Goal: Information Seeking & Learning: Learn about a topic

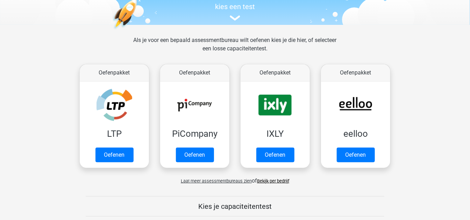
scroll to position [75, 0]
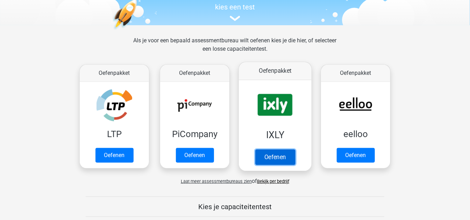
click at [278, 149] on link "Oefenen" at bounding box center [275, 156] width 40 height 15
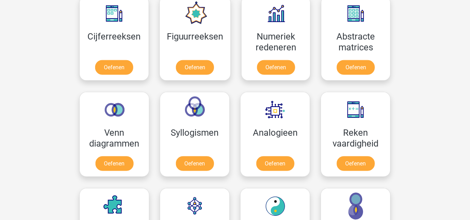
scroll to position [313, 0]
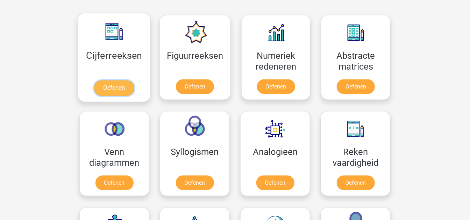
click at [117, 88] on link "Oefenen" at bounding box center [114, 87] width 40 height 15
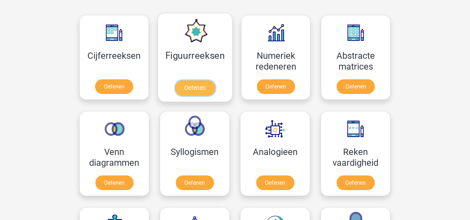
click at [199, 83] on link "Oefenen" at bounding box center [195, 87] width 40 height 15
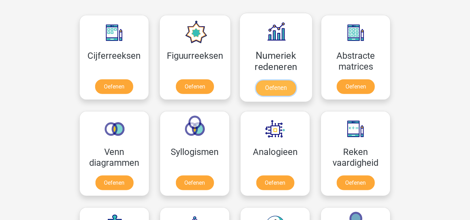
click at [283, 80] on link "Oefenen" at bounding box center [276, 87] width 40 height 15
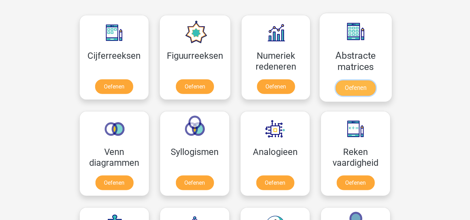
click at [359, 80] on link "Oefenen" at bounding box center [356, 87] width 40 height 15
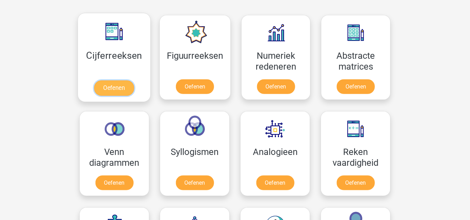
click at [111, 84] on link "Oefenen" at bounding box center [114, 87] width 40 height 15
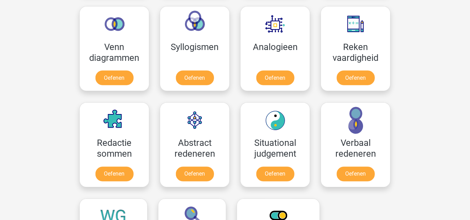
scroll to position [416, 0]
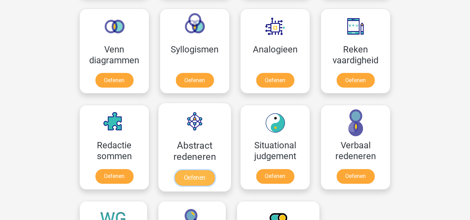
click at [181, 170] on link "Oefenen" at bounding box center [195, 177] width 40 height 15
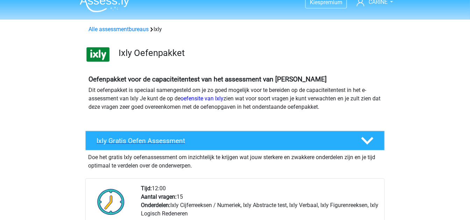
scroll to position [8, 0]
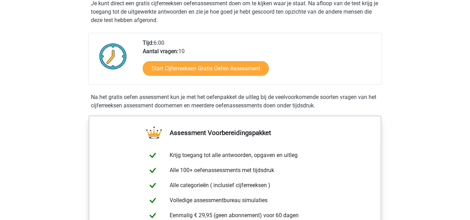
scroll to position [147, 0]
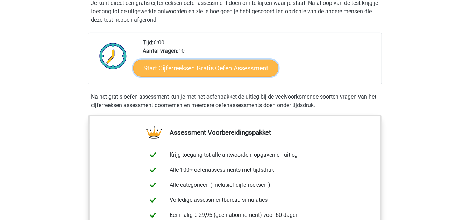
click at [219, 74] on link "Start Cijferreeksen Gratis Oefen Assessment" at bounding box center [205, 67] width 145 height 17
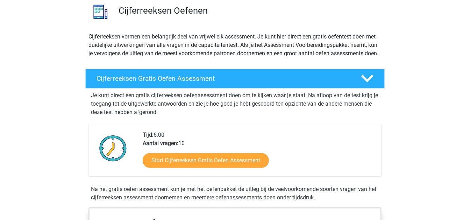
scroll to position [45, 0]
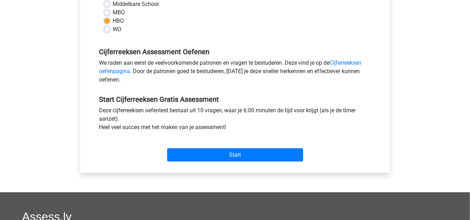
scroll to position [176, 0]
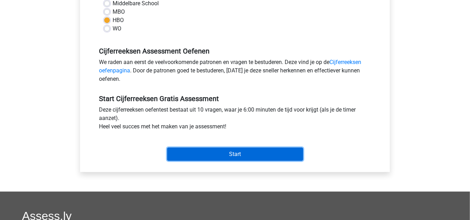
click at [212, 153] on input "Start" at bounding box center [235, 154] width 136 height 13
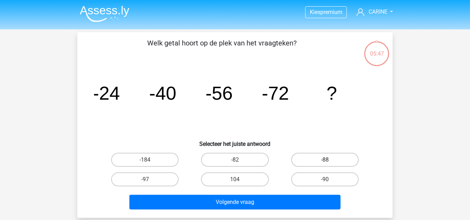
click at [323, 157] on label "-88" at bounding box center [325, 160] width 68 height 14
click at [325, 160] on input "-88" at bounding box center [327, 162] width 5 height 5
radio input "true"
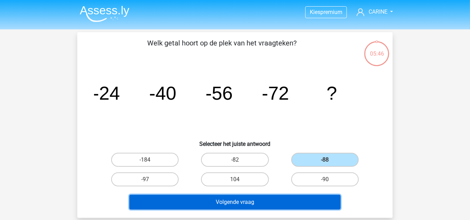
click at [253, 199] on button "Volgende vraag" at bounding box center [235, 202] width 212 height 15
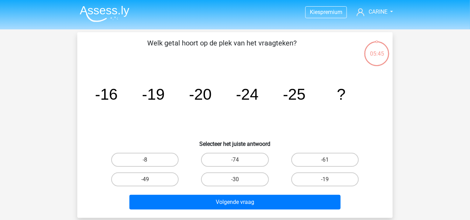
scroll to position [32, 0]
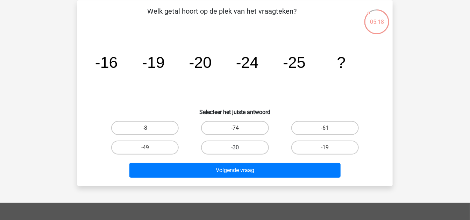
click at [242, 145] on label "-30" at bounding box center [235, 148] width 68 height 14
click at [240, 148] on input "-30" at bounding box center [237, 150] width 5 height 5
radio input "true"
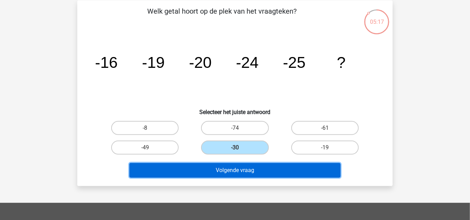
click at [249, 175] on button "Volgende vraag" at bounding box center [235, 170] width 212 height 15
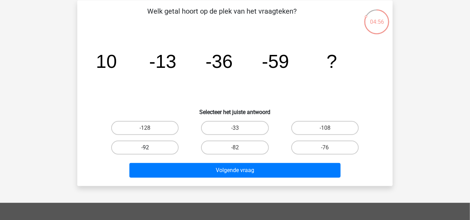
click at [160, 145] on label "-92" at bounding box center [145, 148] width 68 height 14
click at [150, 148] on input "-92" at bounding box center [147, 150] width 5 height 5
radio input "true"
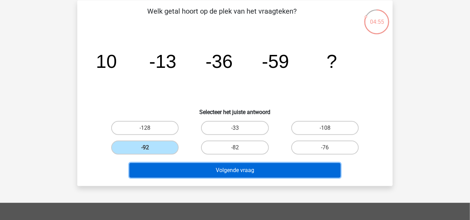
click at [197, 168] on button "Volgende vraag" at bounding box center [235, 170] width 212 height 15
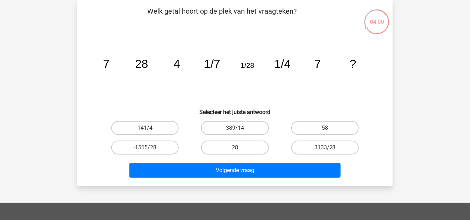
click at [239, 143] on label "28" at bounding box center [235, 148] width 68 height 14
click at [239, 148] on input "28" at bounding box center [237, 150] width 5 height 5
radio input "true"
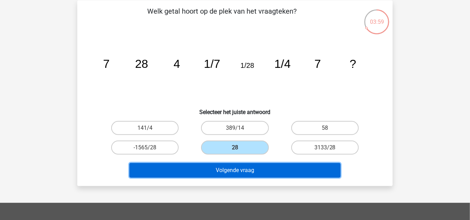
click at [247, 168] on button "Volgende vraag" at bounding box center [235, 170] width 212 height 15
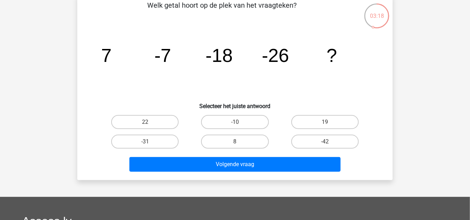
scroll to position [38, 0]
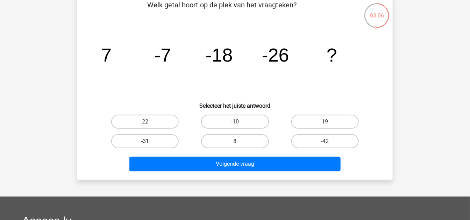
click at [159, 141] on label "-31" at bounding box center [145, 141] width 68 height 14
click at [150, 141] on input "-31" at bounding box center [147, 143] width 5 height 5
radio input "true"
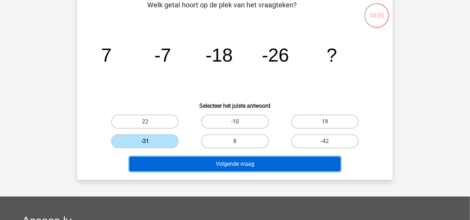
click at [203, 161] on button "Volgende vraag" at bounding box center [235, 164] width 212 height 15
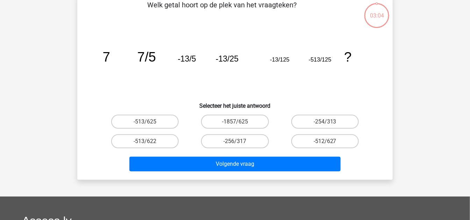
scroll to position [32, 0]
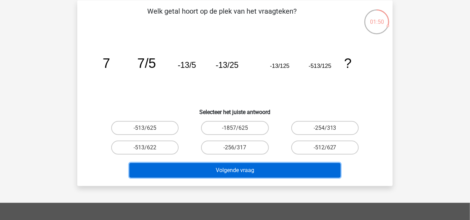
click at [283, 171] on button "Volgende vraag" at bounding box center [235, 170] width 212 height 15
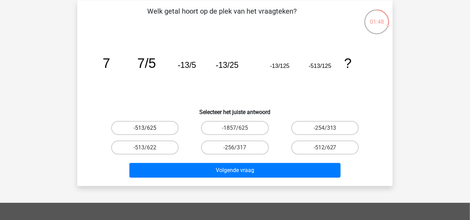
click at [156, 128] on label "-513/625" at bounding box center [145, 128] width 68 height 14
click at [150, 128] on input "-513/625" at bounding box center [147, 130] width 5 height 5
radio input "true"
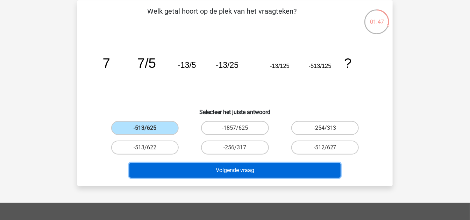
click at [225, 168] on button "Volgende vraag" at bounding box center [235, 170] width 212 height 15
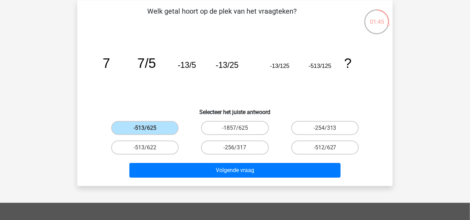
click at [260, 92] on icon "image/svg+xml 7 7/5 -13/5 -13/25 -13/125 -513/125 ?" at bounding box center [235, 68] width 282 height 71
click at [249, 127] on label "-1857/625" at bounding box center [235, 128] width 68 height 14
click at [240, 128] on input "-1857/625" at bounding box center [237, 130] width 5 height 5
radio input "true"
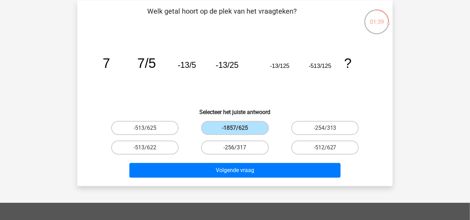
click at [232, 150] on label "-256/317" at bounding box center [235, 148] width 68 height 14
click at [235, 150] on input "-256/317" at bounding box center [237, 150] width 5 height 5
radio input "true"
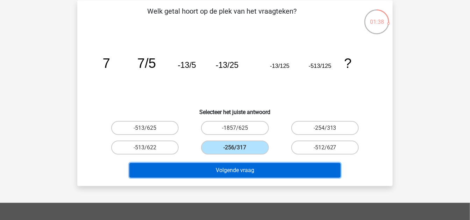
click at [239, 170] on button "Volgende vraag" at bounding box center [235, 170] width 212 height 15
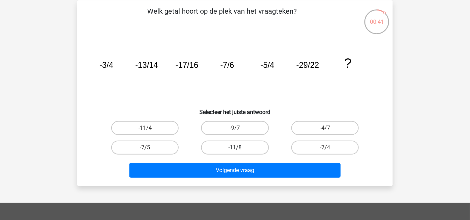
click at [231, 147] on label "-11/8" at bounding box center [235, 148] width 68 height 14
click at [235, 148] on input "-11/8" at bounding box center [237, 150] width 5 height 5
radio input "true"
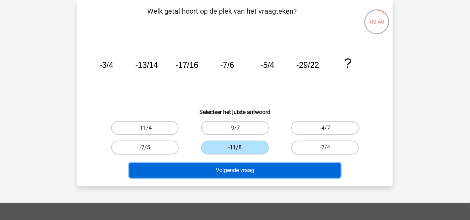
click at [239, 169] on button "Volgende vraag" at bounding box center [235, 170] width 212 height 15
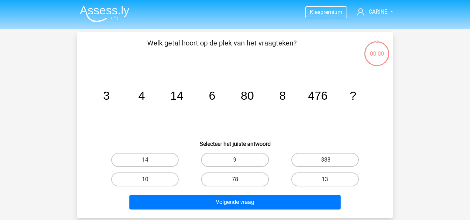
scroll to position [32, 0]
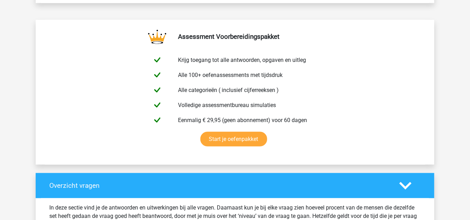
scroll to position [353, 0]
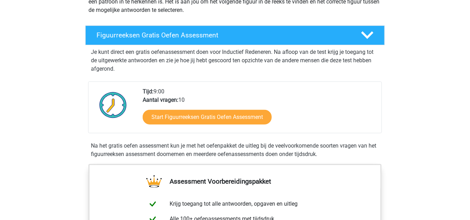
scroll to position [99, 0]
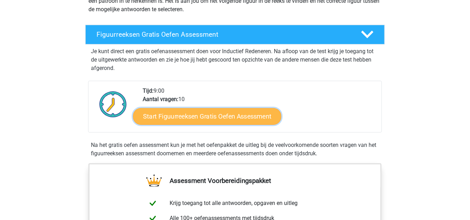
click at [201, 117] on link "Start Figuurreeksen Gratis Oefen Assessment" at bounding box center [207, 116] width 148 height 17
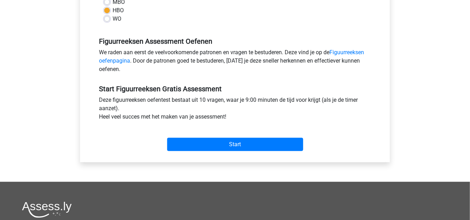
scroll to position [198, 0]
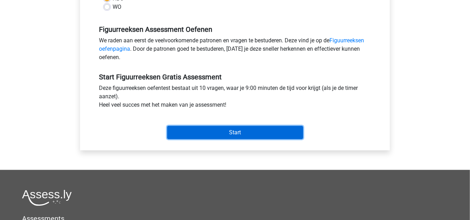
click at [212, 134] on input "Start" at bounding box center [235, 132] width 136 height 13
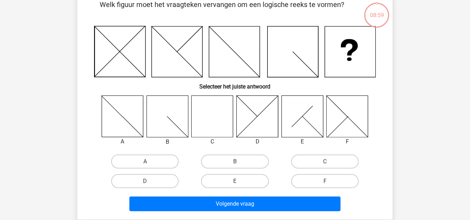
scroll to position [39, 0]
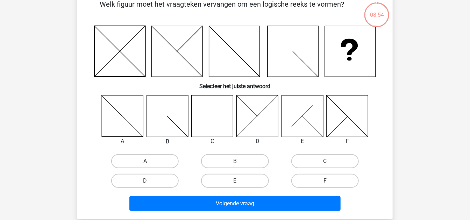
click at [310, 156] on label "C" at bounding box center [325, 161] width 68 height 14
click at [325, 161] on input "C" at bounding box center [327, 163] width 5 height 5
radio input "true"
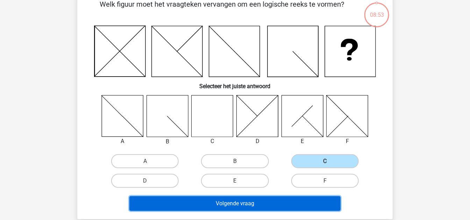
click at [249, 204] on button "Volgende vraag" at bounding box center [235, 203] width 212 height 15
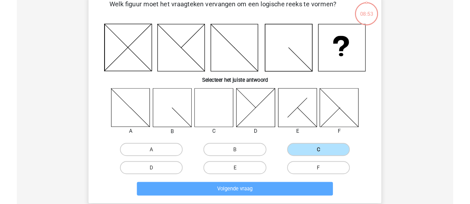
scroll to position [32, 0]
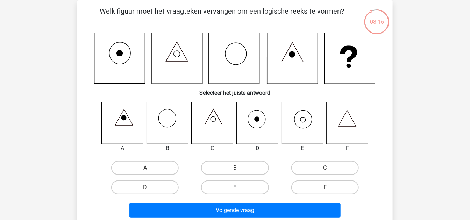
click at [221, 184] on label "E" at bounding box center [235, 188] width 68 height 14
click at [235, 188] on input "E" at bounding box center [237, 190] width 5 height 5
radio input "true"
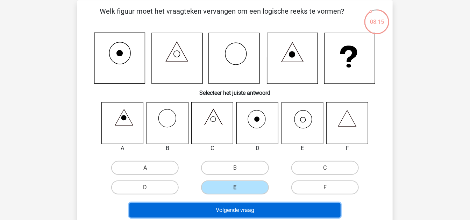
click at [224, 209] on button "Volgende vraag" at bounding box center [235, 210] width 212 height 15
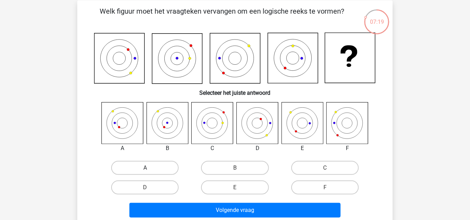
click at [143, 167] on label "A" at bounding box center [145, 168] width 68 height 14
click at [145, 168] on input "A" at bounding box center [147, 170] width 5 height 5
radio input "true"
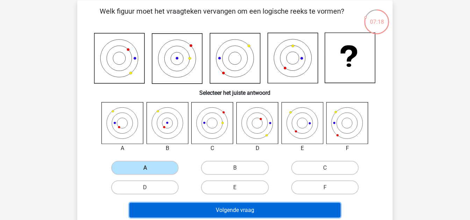
click at [203, 207] on button "Volgende vraag" at bounding box center [235, 210] width 212 height 15
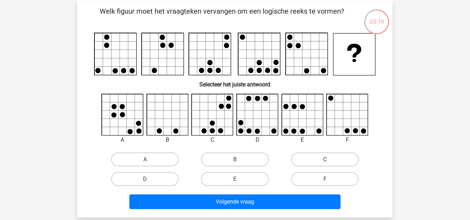
click at [315, 159] on label "C" at bounding box center [325, 160] width 68 height 14
click at [325, 160] on input "C" at bounding box center [327, 162] width 5 height 5
radio input "true"
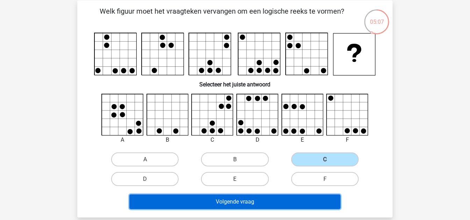
click at [279, 205] on button "Volgende vraag" at bounding box center [235, 202] width 212 height 15
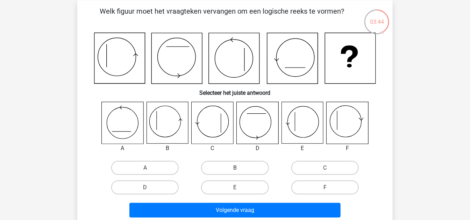
click at [227, 163] on label "B" at bounding box center [235, 168] width 68 height 14
click at [235, 168] on input "B" at bounding box center [237, 170] width 5 height 5
radio input "true"
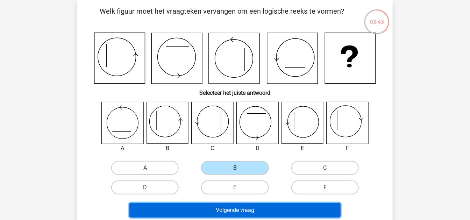
click at [248, 206] on button "Volgende vraag" at bounding box center [235, 210] width 212 height 15
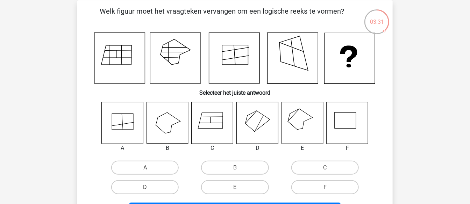
scroll to position [0, 0]
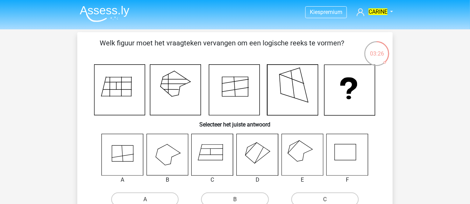
click at [343, 46] on p "Welk figuur moet het vraagteken vervangen om een logische reeks te vormen?" at bounding box center [222, 48] width 267 height 21
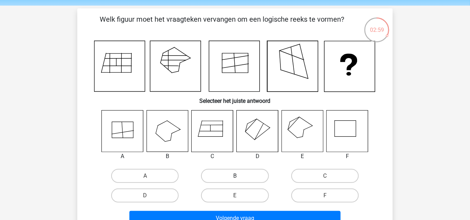
scroll to position [23, 0]
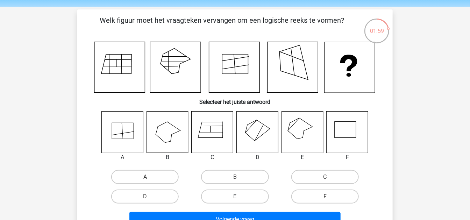
click at [237, 196] on label "E" at bounding box center [235, 197] width 68 height 14
click at [237, 197] on input "E" at bounding box center [237, 199] width 5 height 5
radio input "true"
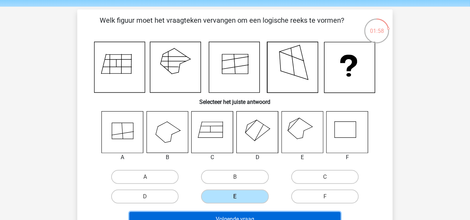
click at [239, 217] on button "Volgende vraag" at bounding box center [235, 219] width 212 height 15
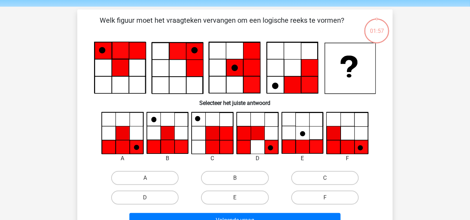
scroll to position [32, 0]
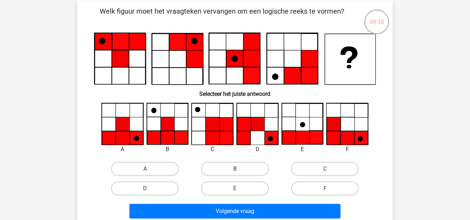
click at [228, 167] on label "B" at bounding box center [235, 169] width 68 height 14
click at [235, 169] on input "B" at bounding box center [237, 171] width 5 height 5
radio input "true"
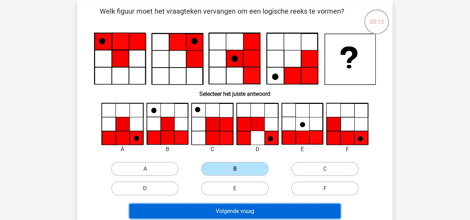
click at [248, 210] on button "Volgende vraag" at bounding box center [235, 211] width 212 height 15
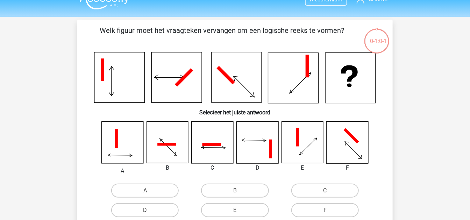
scroll to position [12, 0]
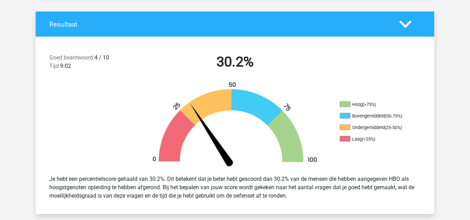
scroll to position [142, 0]
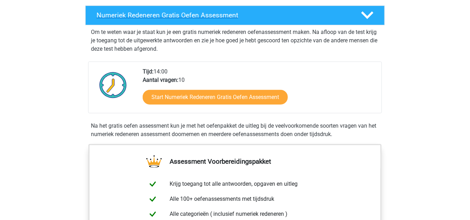
scroll to position [137, 0]
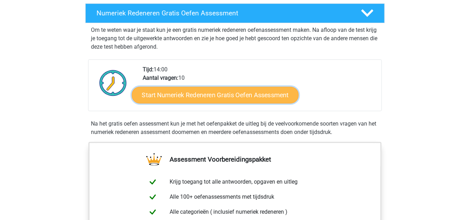
click at [209, 93] on link "Start Numeriek Redeneren Gratis Oefen Assessment" at bounding box center [215, 94] width 167 height 17
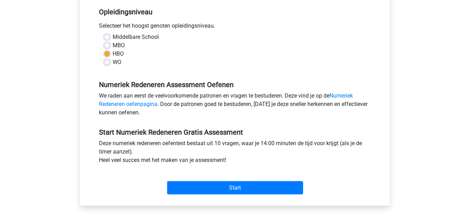
scroll to position [143, 0]
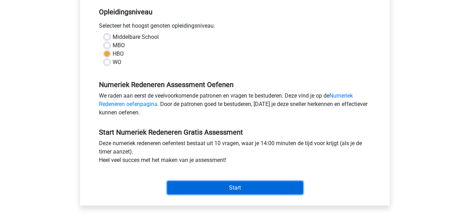
click at [237, 190] on input "Start" at bounding box center [235, 187] width 136 height 13
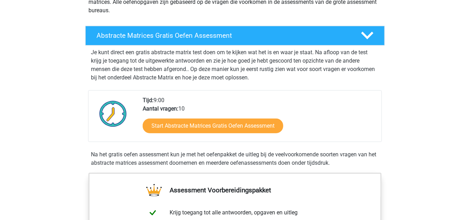
scroll to position [106, 0]
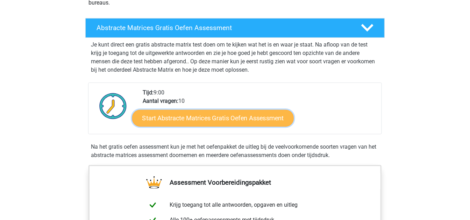
click at [244, 114] on link "Start Abstracte Matrices Gratis Oefen Assessment" at bounding box center [213, 118] width 162 height 17
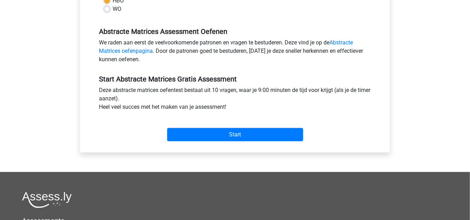
scroll to position [197, 0]
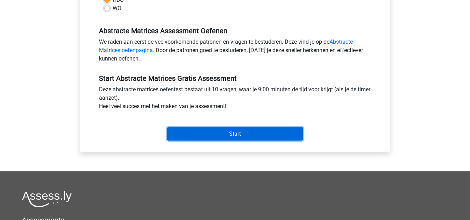
click at [241, 132] on input "Start" at bounding box center [235, 133] width 136 height 13
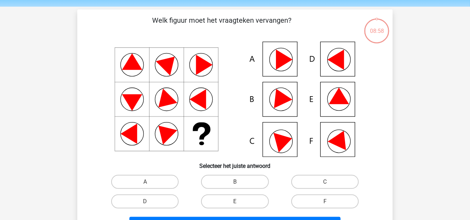
scroll to position [24, 0]
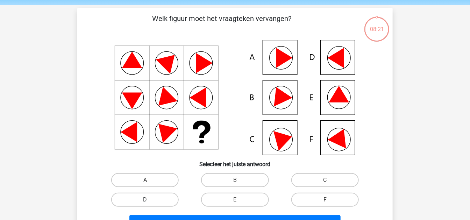
click at [163, 194] on label "D" at bounding box center [145, 200] width 68 height 14
click at [150, 200] on input "D" at bounding box center [147, 202] width 5 height 5
radio input "true"
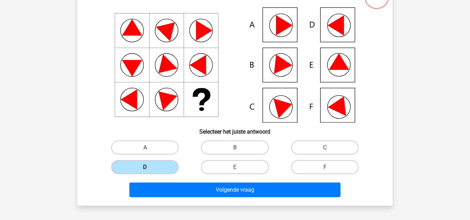
scroll to position [57, 0]
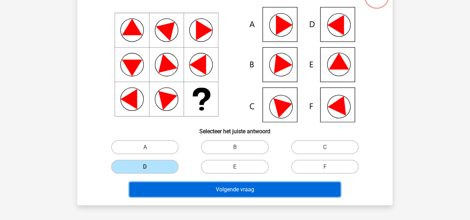
click at [209, 186] on button "Volgende vraag" at bounding box center [235, 189] width 212 height 15
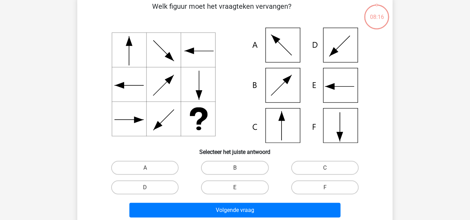
scroll to position [32, 0]
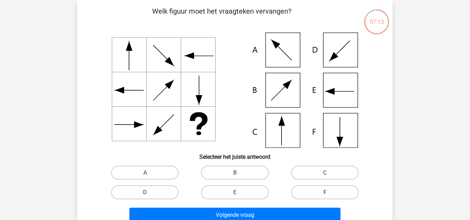
click at [307, 190] on label "F" at bounding box center [325, 192] width 68 height 14
click at [325, 192] on input "F" at bounding box center [327, 194] width 5 height 5
radio input "true"
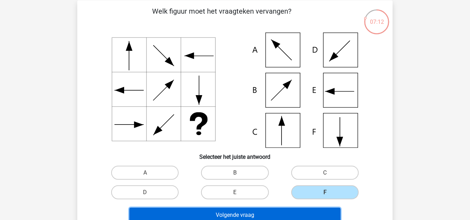
click at [259, 213] on button "Volgende vraag" at bounding box center [235, 215] width 212 height 15
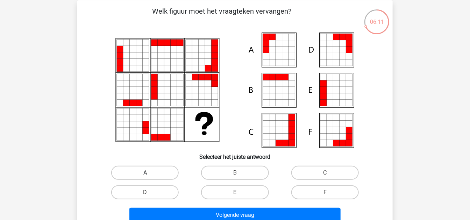
click at [156, 170] on label "A" at bounding box center [145, 173] width 68 height 14
click at [150, 173] on input "A" at bounding box center [147, 175] width 5 height 5
radio input "true"
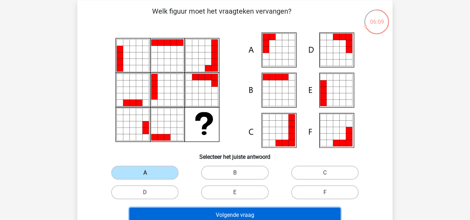
click at [210, 212] on button "Volgende vraag" at bounding box center [235, 215] width 212 height 15
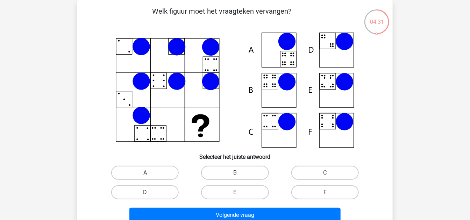
click at [246, 172] on label "B" at bounding box center [235, 173] width 68 height 14
click at [240, 173] on input "B" at bounding box center [237, 175] width 5 height 5
radio input "true"
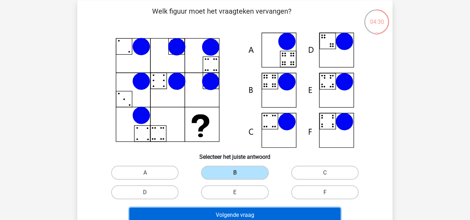
click at [268, 214] on button "Volgende vraag" at bounding box center [235, 215] width 212 height 15
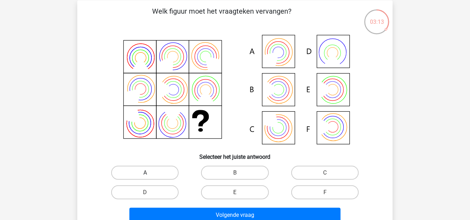
click at [163, 171] on label "A" at bounding box center [145, 173] width 68 height 14
click at [150, 173] on input "A" at bounding box center [147, 175] width 5 height 5
radio input "true"
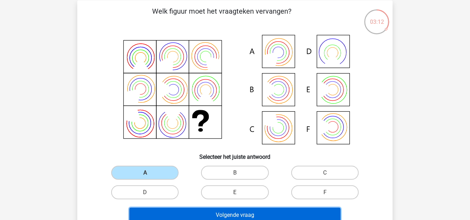
click at [212, 218] on button "Volgende vraag" at bounding box center [235, 215] width 212 height 15
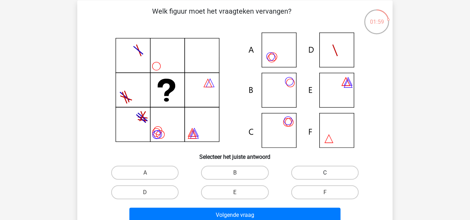
click at [321, 169] on label "C" at bounding box center [325, 173] width 68 height 14
click at [325, 173] on input "C" at bounding box center [327, 175] width 5 height 5
radio input "true"
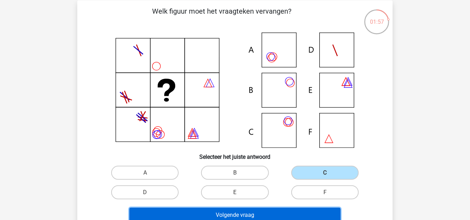
click at [278, 210] on button "Volgende vraag" at bounding box center [235, 215] width 212 height 15
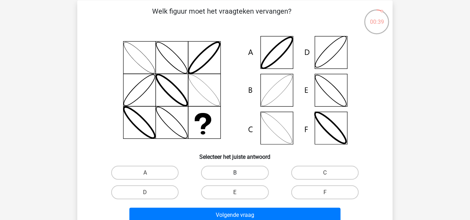
click at [244, 174] on label "B" at bounding box center [235, 173] width 68 height 14
click at [240, 174] on input "B" at bounding box center [237, 175] width 5 height 5
radio input "true"
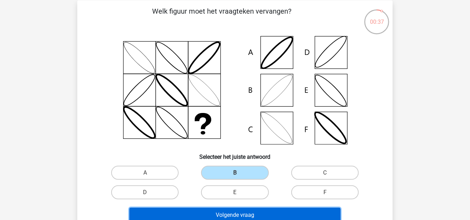
click at [247, 213] on button "Volgende vraag" at bounding box center [235, 215] width 212 height 15
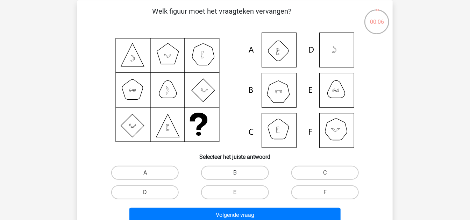
click at [261, 172] on label "B" at bounding box center [235, 173] width 68 height 14
click at [240, 173] on input "B" at bounding box center [237, 175] width 5 height 5
radio input "true"
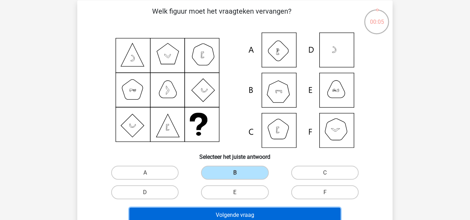
click at [267, 210] on button "Volgende vraag" at bounding box center [235, 215] width 212 height 15
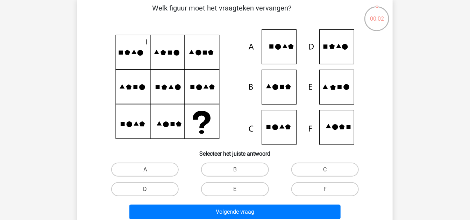
scroll to position [36, 0]
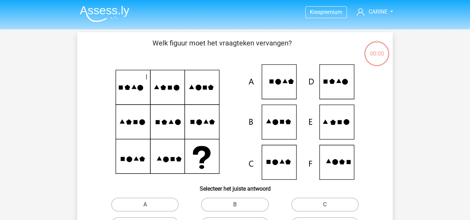
scroll to position [36, 0]
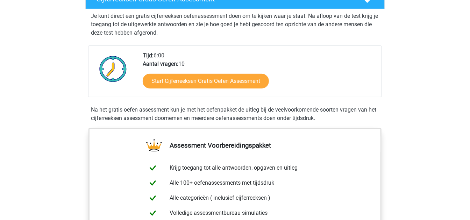
scroll to position [138, 0]
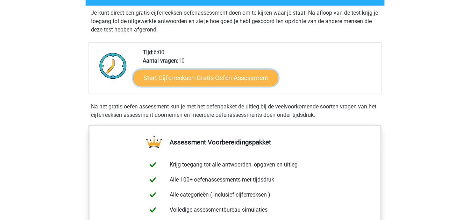
click at [207, 86] on link "Start Cijferreeksen Gratis Oefen Assessment" at bounding box center [205, 77] width 145 height 17
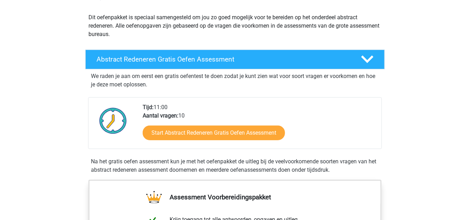
scroll to position [75, 0]
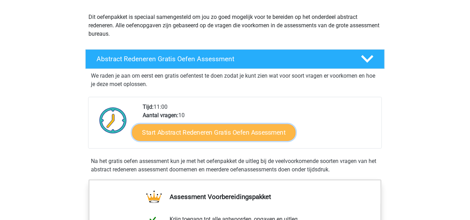
click at [227, 133] on link "Start Abstract Redeneren Gratis Oefen Assessment" at bounding box center [214, 132] width 164 height 17
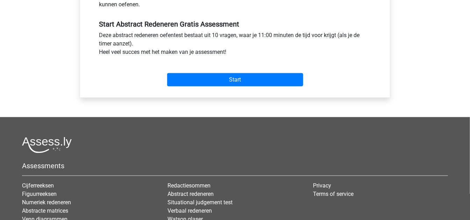
scroll to position [251, 0]
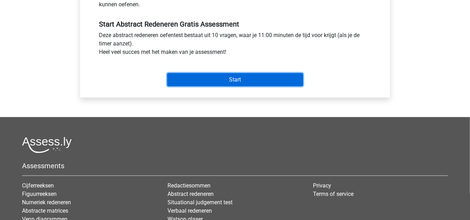
click at [226, 79] on input "Start" at bounding box center [235, 79] width 136 height 13
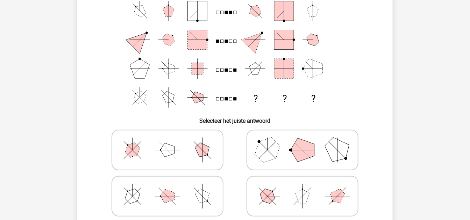
scroll to position [93, 0]
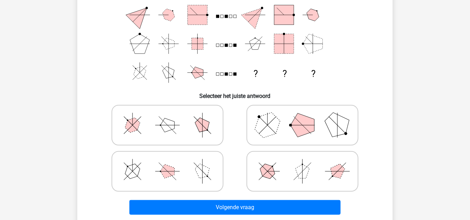
click at [287, 127] on icon at bounding box center [302, 125] width 105 height 35
click at [303, 117] on input "radio" at bounding box center [305, 114] width 5 height 5
radio input "true"
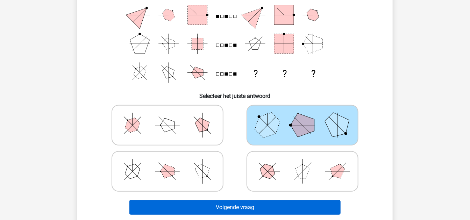
drag, startPoint x: 249, startPoint y: 217, endPoint x: 246, endPoint y: 202, distance: 15.0
click at [246, 202] on div "Volgende vraag" at bounding box center [235, 208] width 270 height 17
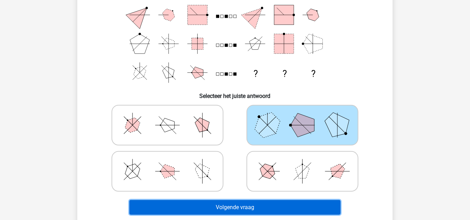
click at [246, 202] on button "Volgende vraag" at bounding box center [235, 207] width 212 height 15
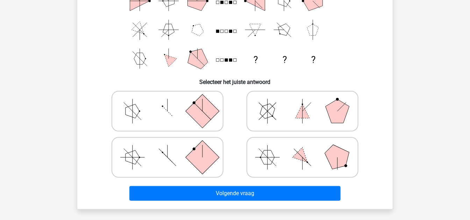
scroll to position [107, 0]
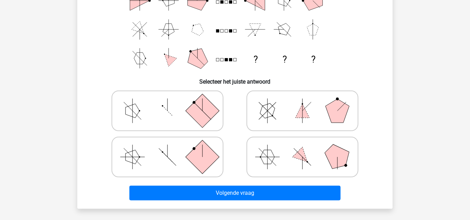
click at [198, 159] on rect at bounding box center [203, 157] width 34 height 34
click at [172, 148] on input "radio" at bounding box center [170, 146] width 5 height 5
radio input "true"
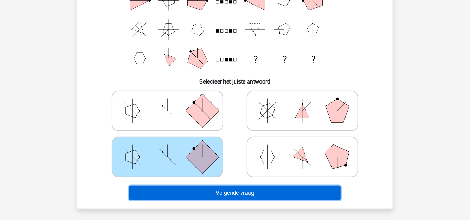
click at [219, 191] on button "Volgende vraag" at bounding box center [235, 193] width 212 height 15
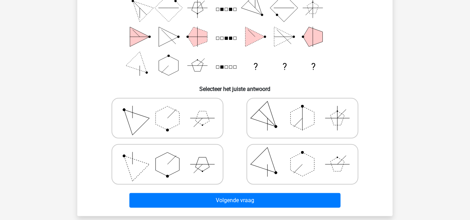
scroll to position [100, 0]
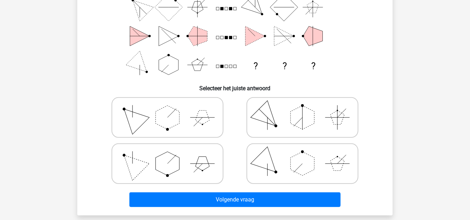
click at [171, 162] on polygon at bounding box center [168, 164] width 24 height 24
click at [171, 155] on input "radio" at bounding box center [170, 152] width 5 height 5
radio input "true"
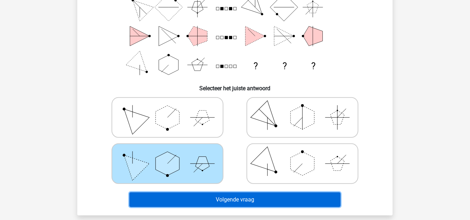
click at [227, 194] on button "Volgende vraag" at bounding box center [235, 199] width 212 height 15
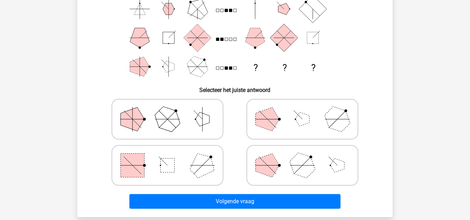
scroll to position [97, 0]
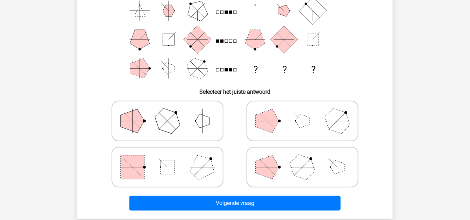
click at [192, 168] on polygon at bounding box center [203, 167] width 34 height 34
click at [172, 159] on input "radio" at bounding box center [170, 156] width 5 height 5
radio input "true"
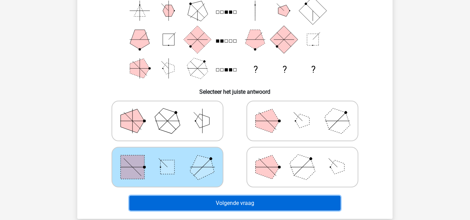
click at [232, 200] on button "Volgende vraag" at bounding box center [235, 203] width 212 height 15
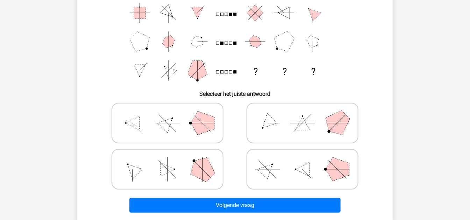
scroll to position [89, 0]
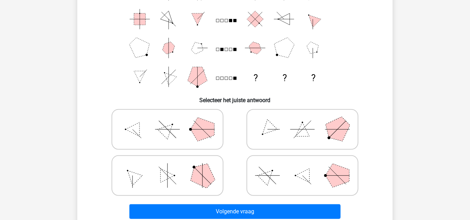
click at [196, 175] on polygon at bounding box center [203, 176] width 34 height 34
click at [172, 167] on input "radio" at bounding box center [170, 164] width 5 height 5
radio input "true"
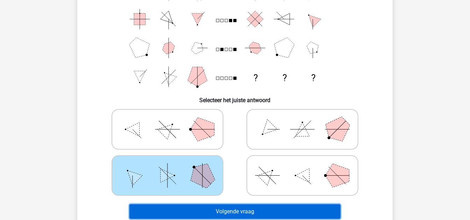
click at [225, 214] on button "Volgende vraag" at bounding box center [235, 211] width 212 height 15
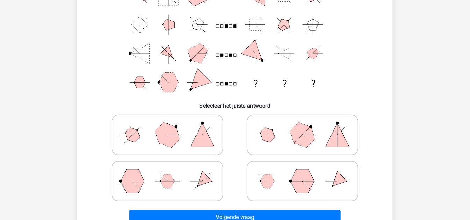
scroll to position [83, 0]
click at [286, 135] on icon at bounding box center [302, 134] width 105 height 35
click at [303, 126] on input "radio" at bounding box center [305, 123] width 5 height 5
radio input "true"
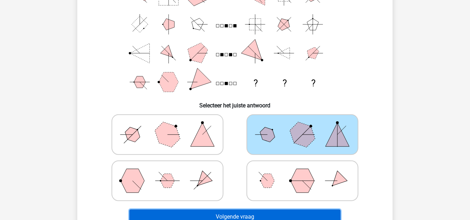
click at [261, 213] on button "Volgende vraag" at bounding box center [235, 217] width 212 height 15
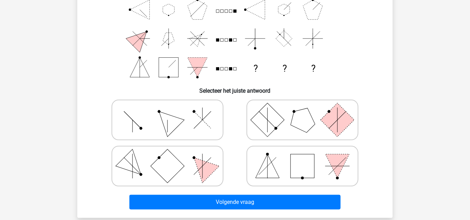
scroll to position [91, 0]
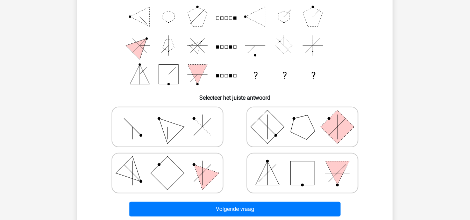
click at [190, 171] on icon at bounding box center [167, 173] width 105 height 35
click at [172, 164] on input "radio" at bounding box center [170, 162] width 5 height 5
radio input "true"
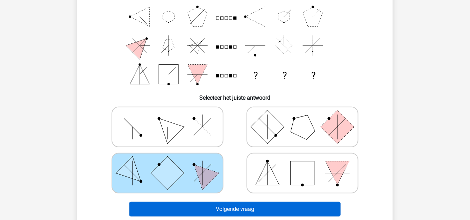
click at [218, 204] on div "Volgende vraag" at bounding box center [235, 207] width 293 height 23
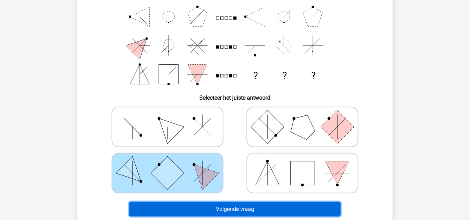
click at [218, 204] on button "Volgende vraag" at bounding box center [235, 209] width 212 height 15
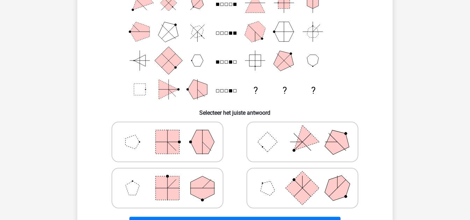
scroll to position [77, 0]
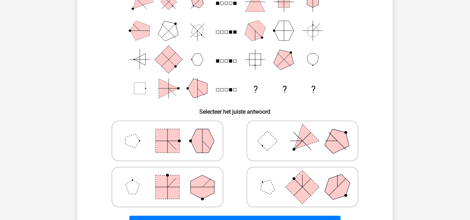
click at [186, 141] on icon at bounding box center [167, 141] width 105 height 35
click at [172, 132] on input "radio" at bounding box center [170, 130] width 5 height 5
radio input "true"
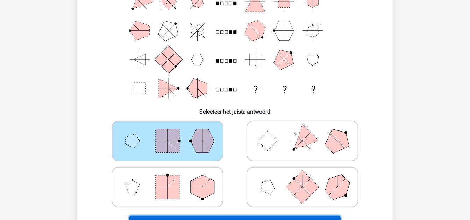
click at [220, 217] on button "Volgende vraag" at bounding box center [235, 223] width 212 height 15
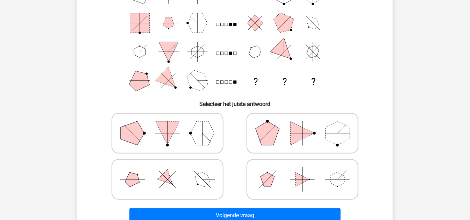
scroll to position [86, 0]
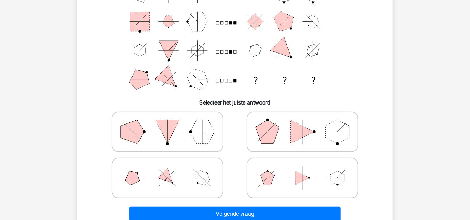
click at [191, 183] on icon at bounding box center [167, 178] width 105 height 35
click at [172, 169] on input "radio" at bounding box center [170, 167] width 5 height 5
radio input "true"
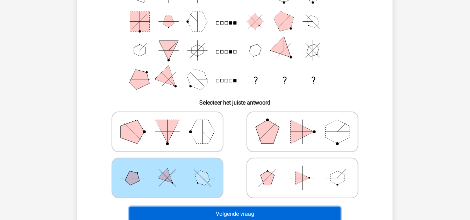
click at [219, 212] on button "Volgende vraag" at bounding box center [235, 214] width 212 height 15
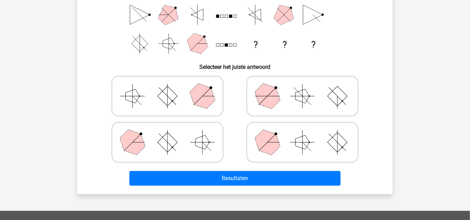
scroll to position [122, 0]
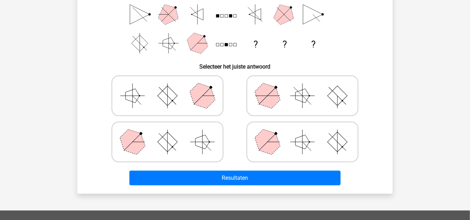
click at [258, 94] on polygon at bounding box center [268, 96] width 34 height 34
click at [303, 87] on input "radio" at bounding box center [305, 85] width 5 height 5
radio input "true"
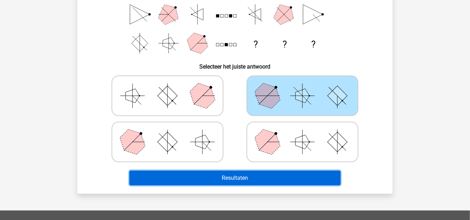
click at [266, 181] on button "Resultaten" at bounding box center [235, 178] width 212 height 15
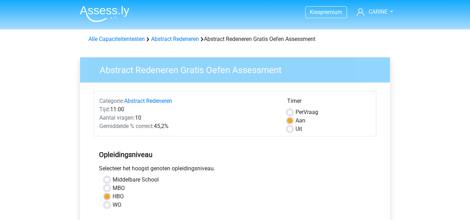
scroll to position [251, 0]
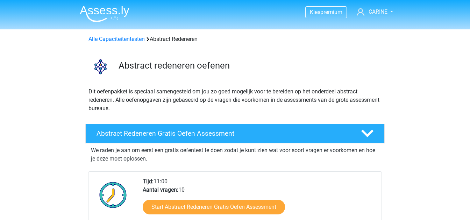
scroll to position [75, 0]
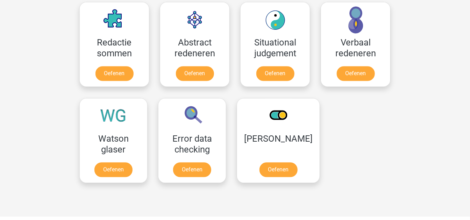
scroll to position [516, 0]
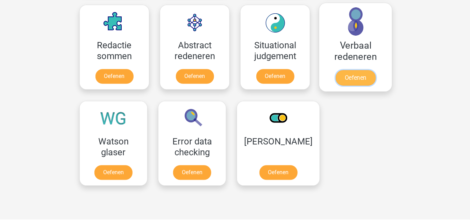
click at [350, 70] on link "Oefenen" at bounding box center [356, 77] width 40 height 15
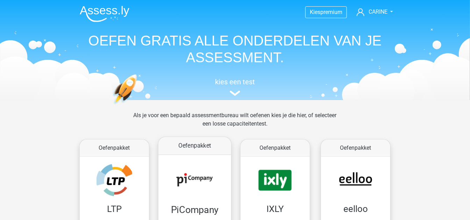
scroll to position [96, 0]
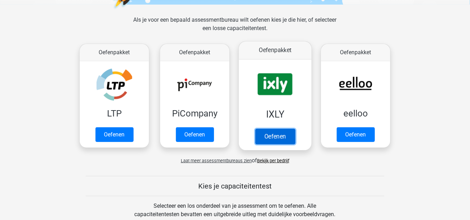
click at [281, 135] on link "Oefenen" at bounding box center [275, 136] width 40 height 15
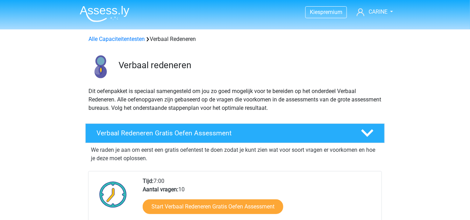
scroll to position [26, 0]
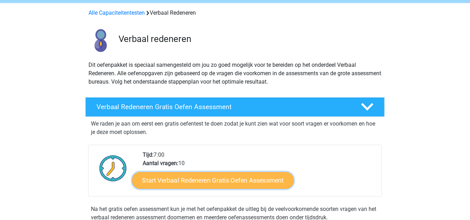
click at [225, 179] on link "Start Verbaal Redeneren Gratis Oefen Assessment" at bounding box center [213, 180] width 162 height 17
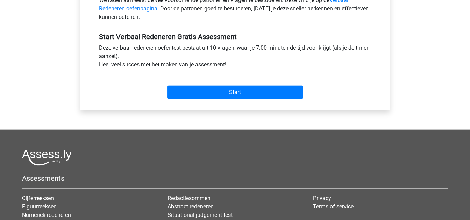
scroll to position [239, 0]
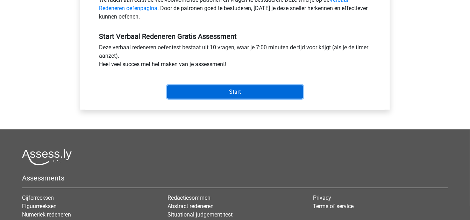
click at [253, 91] on input "Start" at bounding box center [235, 91] width 136 height 13
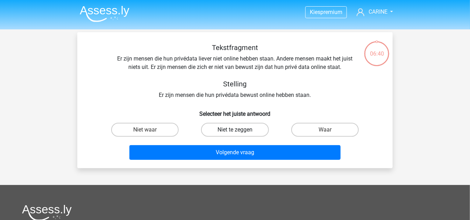
click at [258, 129] on label "Niet te zeggen" at bounding box center [235, 130] width 68 height 14
click at [240, 130] on input "Niet te zeggen" at bounding box center [237, 132] width 5 height 5
radio input "true"
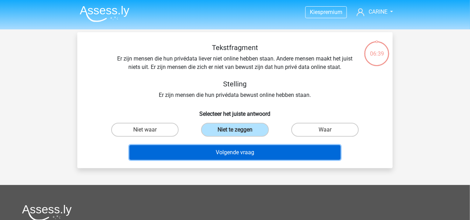
click at [262, 150] on button "Volgende vraag" at bounding box center [235, 152] width 212 height 15
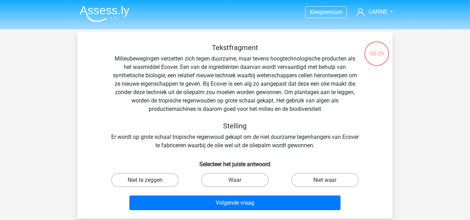
scroll to position [32, 0]
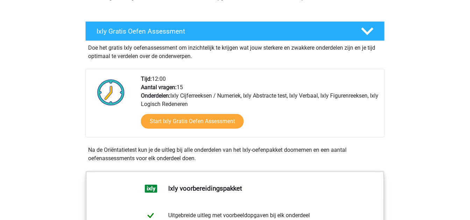
scroll to position [125, 0]
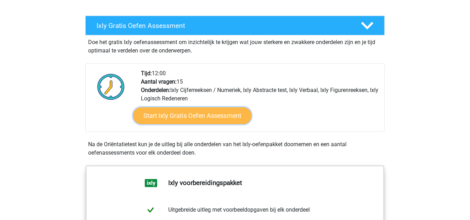
click at [197, 117] on link "Start Ixly Gratis Oefen Assessment" at bounding box center [192, 115] width 118 height 17
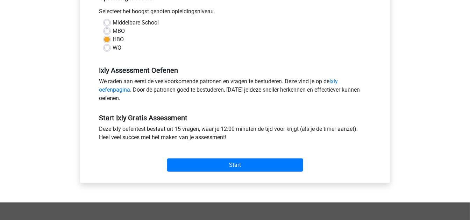
scroll to position [163, 0]
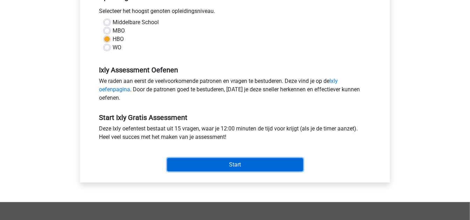
click at [207, 165] on input "Start" at bounding box center [235, 164] width 136 height 13
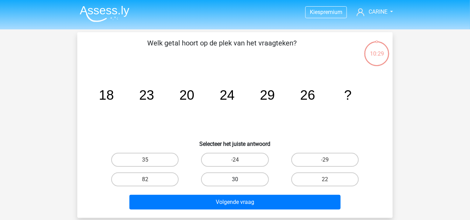
click at [221, 179] on label "30" at bounding box center [235, 179] width 68 height 14
click at [235, 179] on input "30" at bounding box center [237, 181] width 5 height 5
radio input "true"
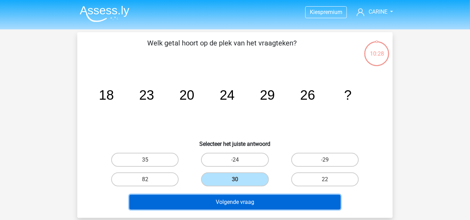
click at [233, 200] on button "Volgende vraag" at bounding box center [235, 202] width 212 height 15
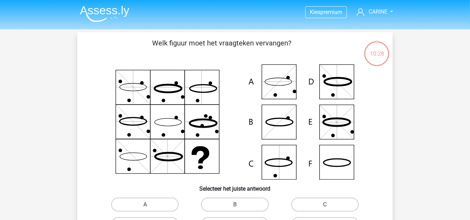
scroll to position [32, 0]
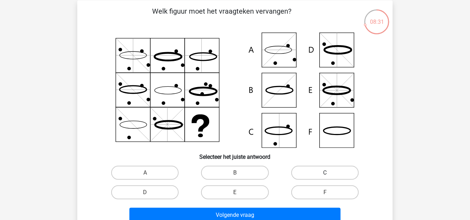
click at [324, 170] on label "C" at bounding box center [325, 173] width 68 height 14
click at [325, 173] on input "C" at bounding box center [327, 175] width 5 height 5
radio input "true"
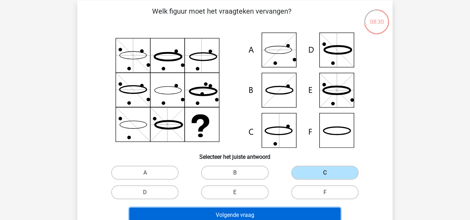
click at [281, 216] on button "Volgende vraag" at bounding box center [235, 215] width 212 height 15
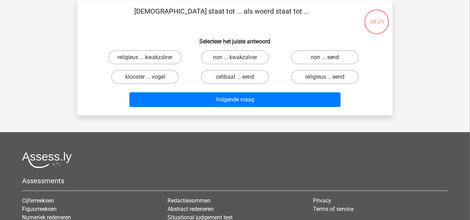
scroll to position [0, 0]
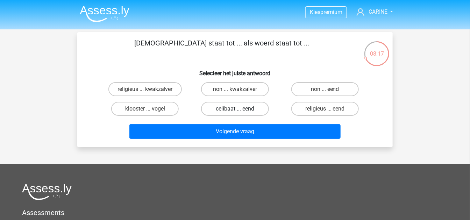
click at [246, 110] on label "celibaat ... eend" at bounding box center [235, 109] width 68 height 14
click at [240, 110] on input "celibaat ... eend" at bounding box center [237, 111] width 5 height 5
radio input "true"
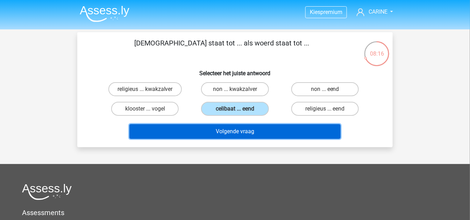
click at [244, 134] on button "Volgende vraag" at bounding box center [235, 131] width 212 height 15
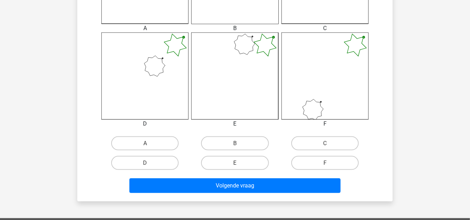
scroll to position [261, 0]
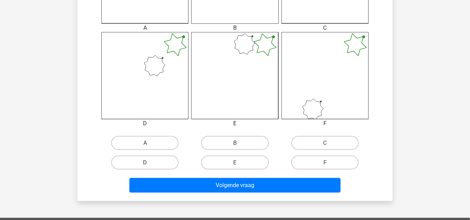
click at [153, 164] on label "D" at bounding box center [145, 163] width 68 height 14
click at [150, 164] on input "D" at bounding box center [147, 165] width 5 height 5
radio input "true"
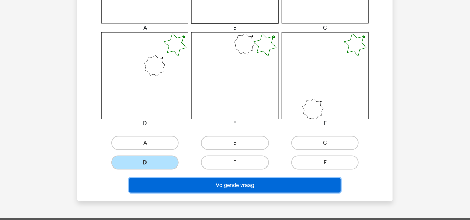
click at [178, 180] on button "Volgende vraag" at bounding box center [235, 185] width 212 height 15
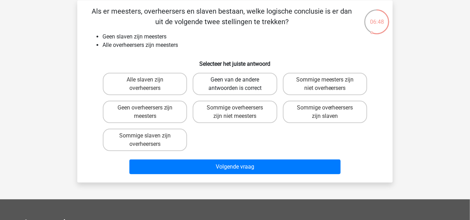
scroll to position [16, 0]
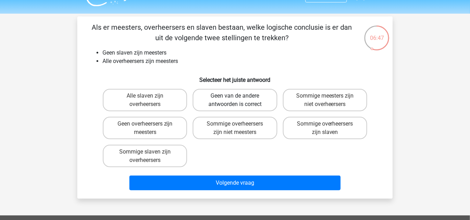
click at [239, 95] on label "Geen van de andere antwoorden is correct" at bounding box center [235, 100] width 84 height 22
click at [239, 96] on input "Geen van de andere antwoorden is correct" at bounding box center [237, 98] width 5 height 5
radio input "true"
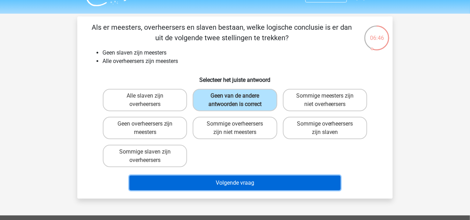
click at [244, 184] on button "Volgende vraag" at bounding box center [235, 183] width 212 height 15
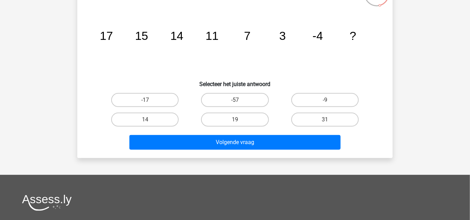
scroll to position [65, 0]
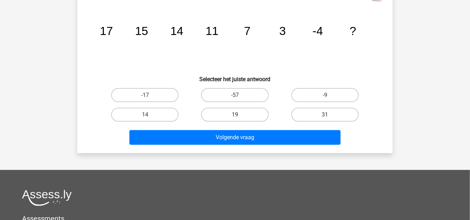
click at [221, 113] on label "19" at bounding box center [235, 115] width 68 height 14
click at [235, 115] on input "19" at bounding box center [237, 117] width 5 height 5
radio input "true"
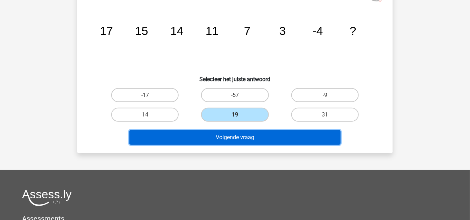
click at [227, 135] on button "Volgende vraag" at bounding box center [235, 137] width 212 height 15
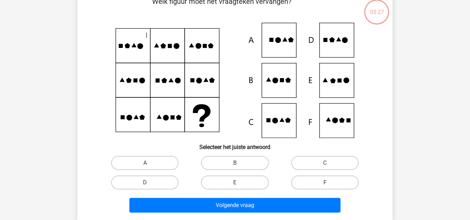
scroll to position [32, 0]
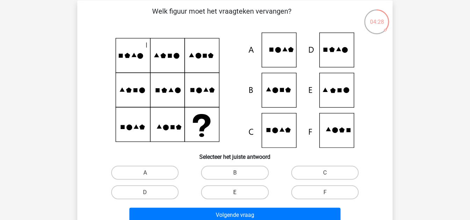
click at [226, 193] on label "E" at bounding box center [235, 192] width 68 height 14
click at [235, 193] on input "E" at bounding box center [237, 194] width 5 height 5
radio input "true"
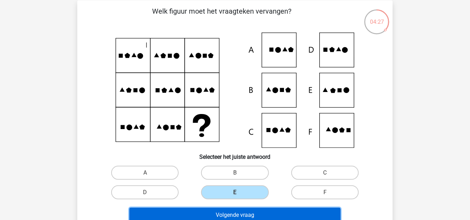
click at [233, 215] on button "Volgende vraag" at bounding box center [235, 215] width 212 height 15
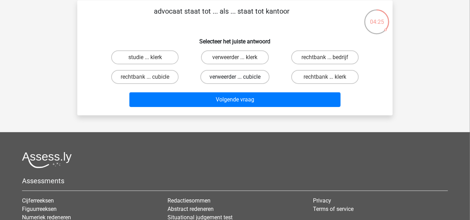
click at [242, 76] on label "verweerder ... cubicle" at bounding box center [234, 77] width 69 height 14
click at [240, 77] on input "verweerder ... cubicle" at bounding box center [237, 79] width 5 height 5
radio input "true"
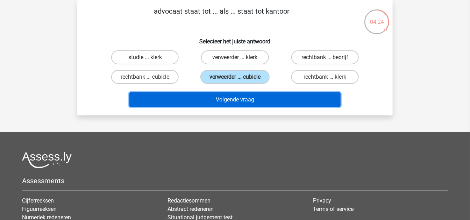
click at [238, 99] on button "Volgende vraag" at bounding box center [235, 99] width 212 height 15
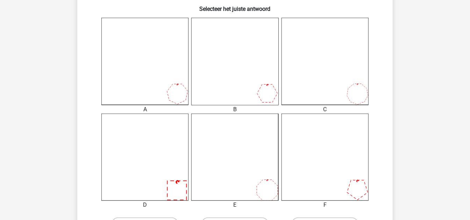
scroll to position [180, 0]
click at [323, 89] on icon at bounding box center [325, 60] width 87 height 87
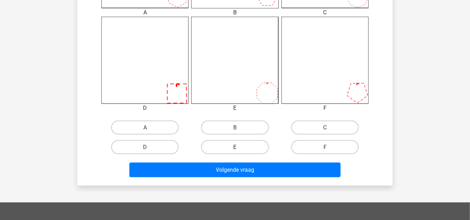
click at [247, 146] on label "E" at bounding box center [235, 147] width 68 height 14
click at [240, 147] on input "E" at bounding box center [237, 149] width 5 height 5
radio input "true"
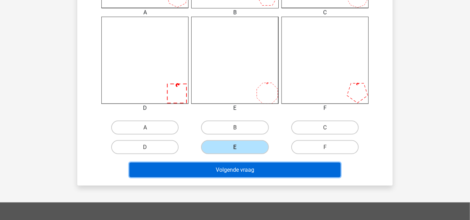
click at [249, 169] on button "Volgende vraag" at bounding box center [235, 170] width 212 height 15
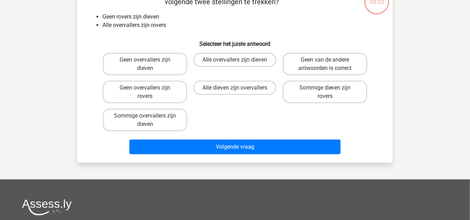
scroll to position [32, 0]
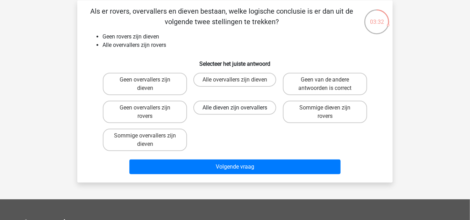
click at [238, 103] on label "Alle dieven zijn overvallers" at bounding box center [234, 108] width 83 height 14
click at [238, 108] on input "Alle dieven zijn overvallers" at bounding box center [237, 110] width 5 height 5
radio input "true"
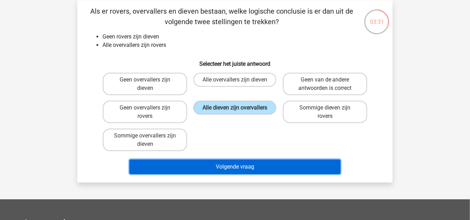
click at [243, 167] on button "Volgende vraag" at bounding box center [235, 167] width 212 height 15
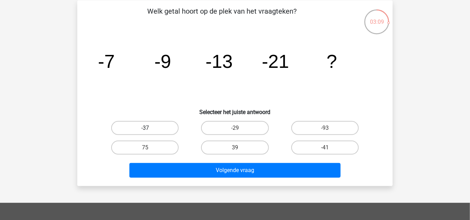
click at [153, 128] on label "-37" at bounding box center [145, 128] width 68 height 14
click at [150, 128] on input "-37" at bounding box center [147, 130] width 5 height 5
radio input "true"
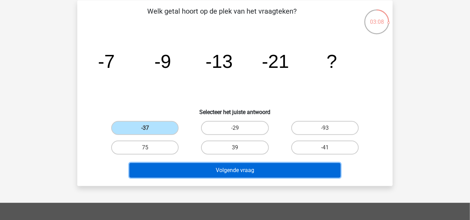
click at [214, 172] on button "Volgende vraag" at bounding box center [235, 170] width 212 height 15
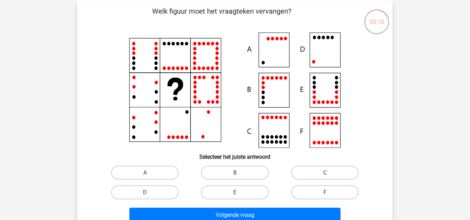
click at [159, 183] on div "D" at bounding box center [145, 193] width 90 height 20
click at [156, 189] on label "D" at bounding box center [145, 192] width 68 height 14
click at [150, 192] on input "D" at bounding box center [147, 194] width 5 height 5
radio input "true"
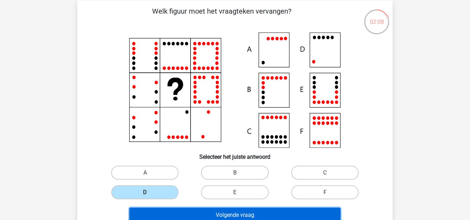
click at [198, 213] on button "Volgende vraag" at bounding box center [235, 215] width 212 height 15
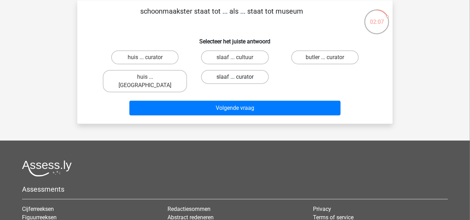
click at [226, 72] on label "slaaf ... curator" at bounding box center [235, 77] width 68 height 14
click at [235, 77] on input "slaaf ... curator" at bounding box center [237, 79] width 5 height 5
radio input "true"
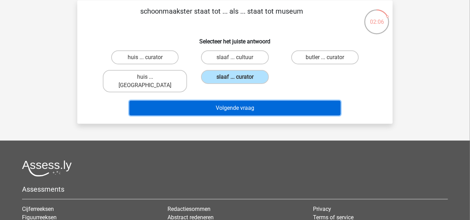
click at [223, 105] on button "Volgende vraag" at bounding box center [235, 108] width 212 height 15
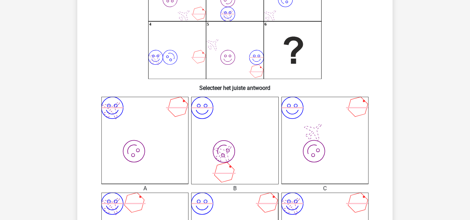
scroll to position [92, 0]
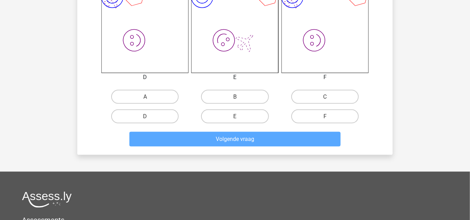
scroll to position [307, 0]
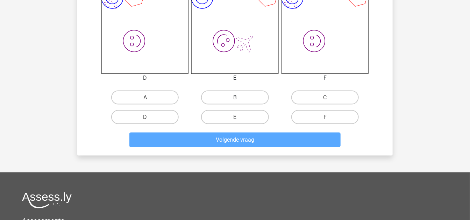
click at [246, 98] on label "B" at bounding box center [235, 98] width 68 height 14
click at [240, 98] on input "B" at bounding box center [237, 100] width 5 height 5
radio input "true"
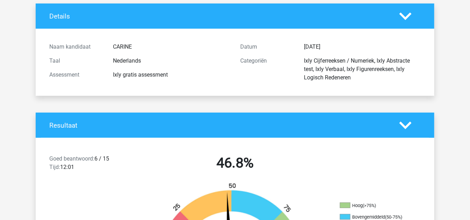
scroll to position [43, 0]
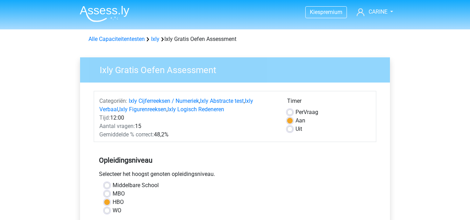
scroll to position [163, 0]
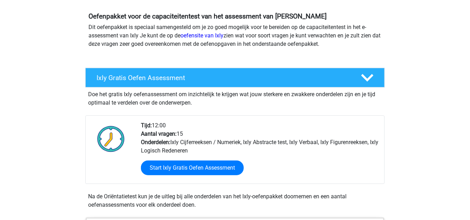
scroll to position [72, 0]
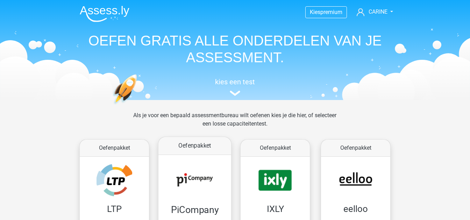
scroll to position [96, 0]
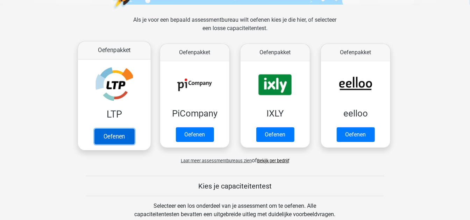
click at [117, 139] on link "Oefenen" at bounding box center [114, 136] width 40 height 15
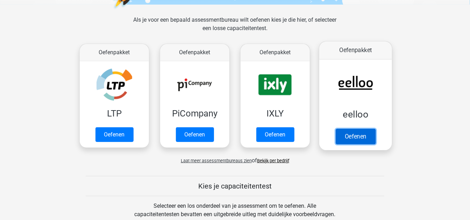
click at [360, 131] on link "Oefenen" at bounding box center [356, 136] width 40 height 15
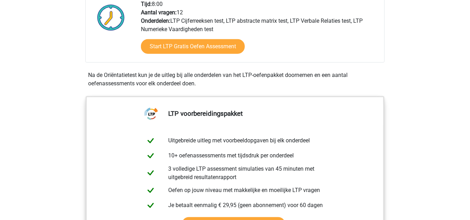
scroll to position [186, 0]
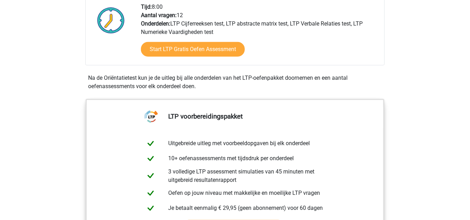
click at [170, 56] on div "Start LTP Gratis Oefen Assessment" at bounding box center [260, 50] width 238 height 29
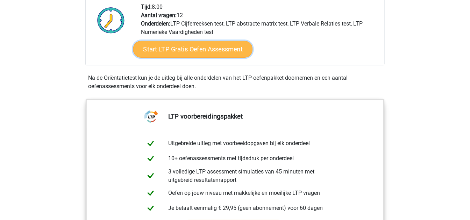
click at [169, 44] on link "Start LTP Gratis Oefen Assessment" at bounding box center [193, 49] width 120 height 17
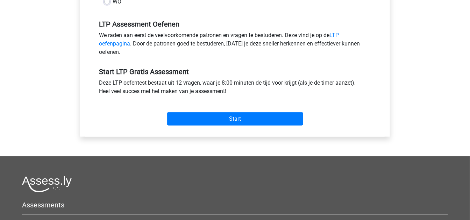
scroll to position [208, 0]
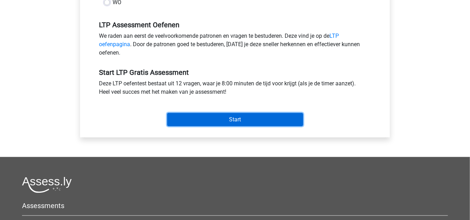
click at [207, 122] on input "Start" at bounding box center [235, 119] width 136 height 13
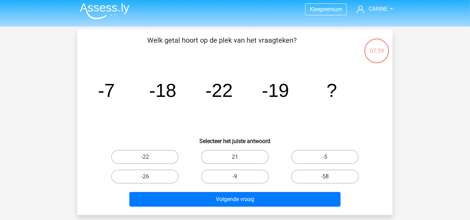
scroll to position [0, 0]
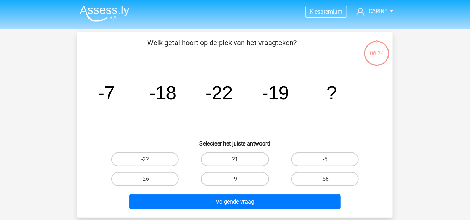
click at [251, 155] on label "21" at bounding box center [235, 160] width 68 height 14
click at [240, 160] on input "21" at bounding box center [237, 162] width 5 height 5
radio input "true"
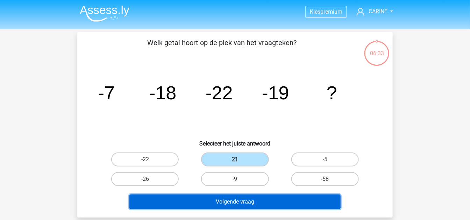
click at [264, 198] on button "Volgende vraag" at bounding box center [235, 202] width 212 height 15
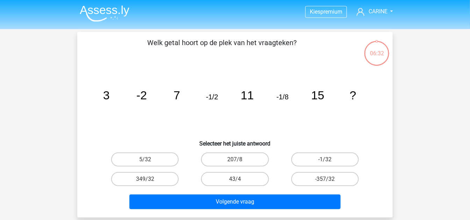
scroll to position [32, 0]
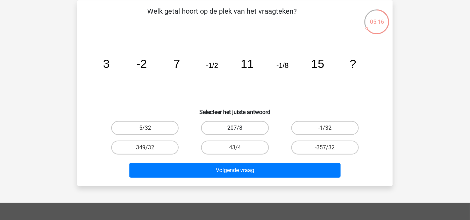
click at [240, 128] on label "207/8" at bounding box center [235, 128] width 68 height 14
click at [240, 128] on input "207/8" at bounding box center [237, 130] width 5 height 5
radio input "true"
click at [241, 143] on label "43/4" at bounding box center [235, 148] width 68 height 14
click at [240, 148] on input "43/4" at bounding box center [237, 150] width 5 height 5
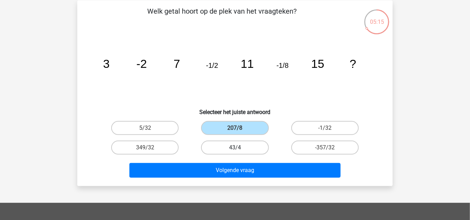
radio input "true"
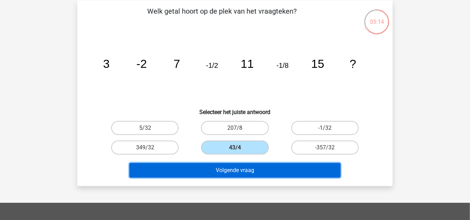
click at [237, 170] on button "Volgende vraag" at bounding box center [235, 170] width 212 height 15
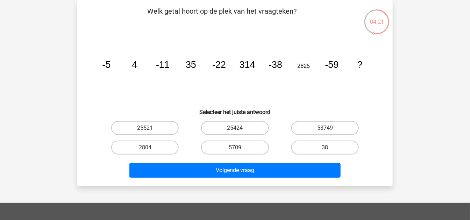
click at [307, 151] on label "38" at bounding box center [325, 148] width 68 height 14
click at [325, 151] on input "38" at bounding box center [327, 150] width 5 height 5
radio input "true"
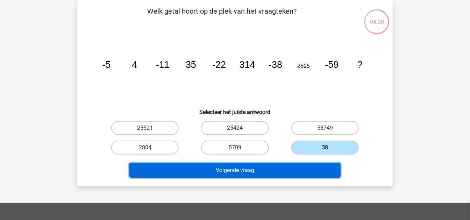
click at [289, 165] on button "Volgende vraag" at bounding box center [235, 170] width 212 height 15
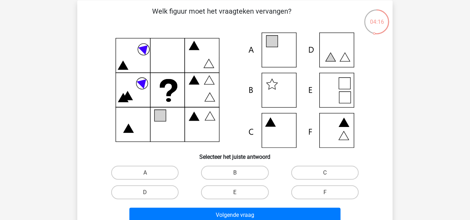
scroll to position [36, 0]
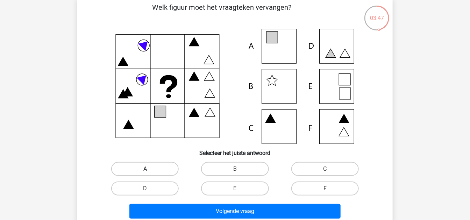
click at [148, 168] on label "A" at bounding box center [145, 169] width 68 height 14
click at [148, 169] on input "A" at bounding box center [147, 171] width 5 height 5
radio input "true"
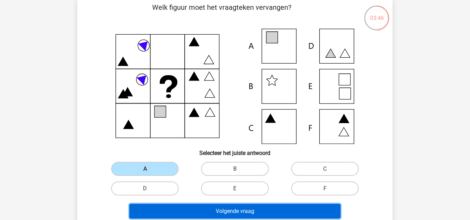
click at [206, 206] on button "Volgende vraag" at bounding box center [235, 211] width 212 height 15
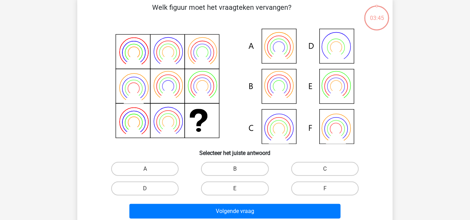
scroll to position [32, 0]
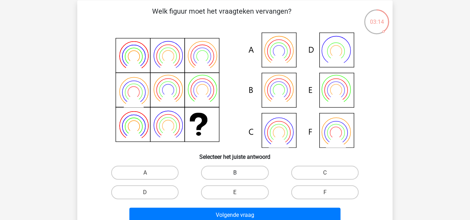
click at [248, 177] on label "B" at bounding box center [235, 173] width 68 height 14
click at [240, 177] on input "B" at bounding box center [237, 175] width 5 height 5
radio input "true"
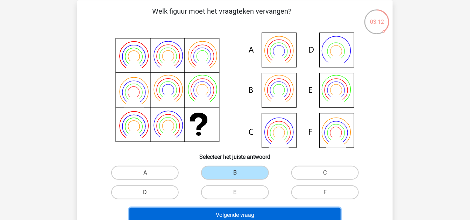
click at [258, 210] on button "Volgende vraag" at bounding box center [235, 215] width 212 height 15
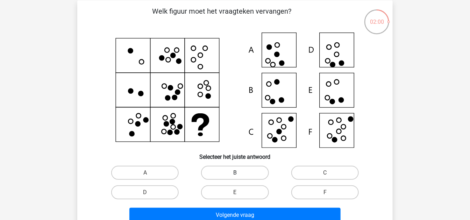
click at [233, 174] on label "B" at bounding box center [235, 173] width 68 height 14
click at [235, 174] on input "B" at bounding box center [237, 175] width 5 height 5
radio input "true"
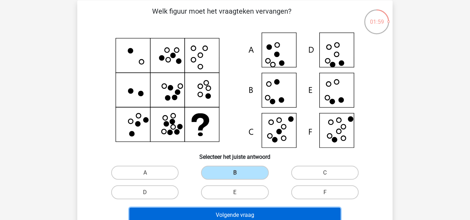
click at [245, 216] on button "Volgende vraag" at bounding box center [235, 215] width 212 height 15
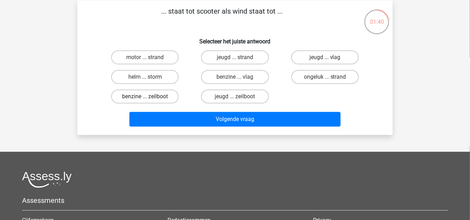
click at [163, 95] on label "benzine ... zeilboot" at bounding box center [145, 97] width 68 height 14
click at [150, 97] on input "benzine ... zeilboot" at bounding box center [147, 99] width 5 height 5
radio input "true"
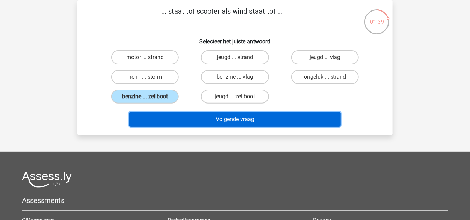
click at [201, 112] on button "Volgende vraag" at bounding box center [235, 119] width 212 height 15
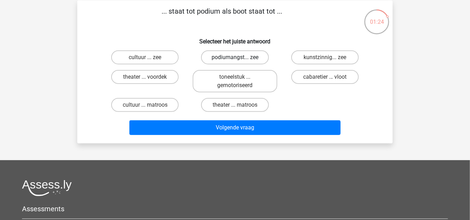
click at [247, 57] on label "podiumangst... zee" at bounding box center [235, 57] width 68 height 14
click at [240, 57] on input "podiumangst... zee" at bounding box center [237, 59] width 5 height 5
radio input "true"
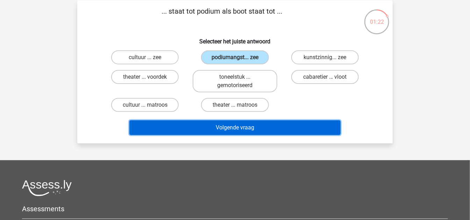
click at [247, 127] on button "Volgende vraag" at bounding box center [235, 127] width 212 height 15
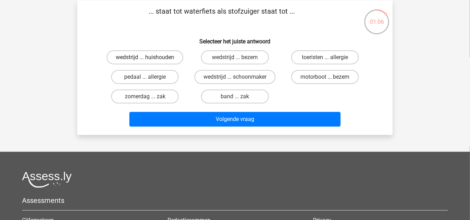
click at [160, 53] on label "wedstrijd ... huishouden" at bounding box center [145, 57] width 77 height 14
click at [150, 57] on input "wedstrijd ... huishouden" at bounding box center [147, 59] width 5 height 5
radio input "true"
click at [221, 110] on div "Volgende vraag" at bounding box center [235, 117] width 293 height 23
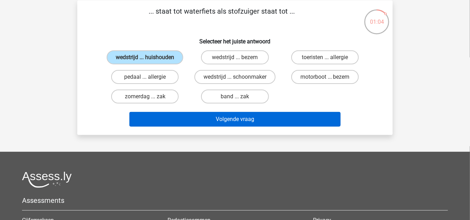
click at [221, 112] on div "Volgende vraag" at bounding box center [235, 117] width 293 height 23
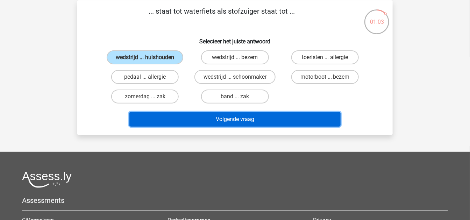
click at [221, 112] on button "Volgende vraag" at bounding box center [235, 119] width 212 height 15
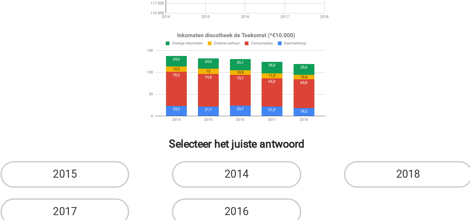
scroll to position [30, 0]
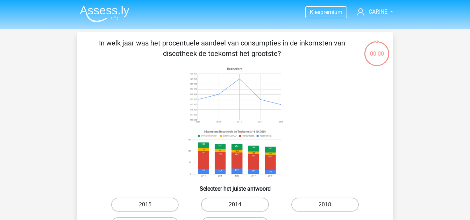
scroll to position [30, 0]
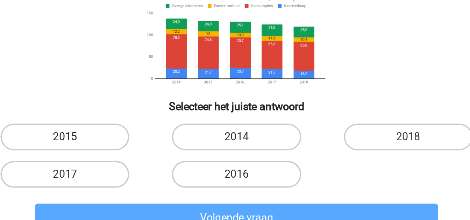
click at [160, 168] on label "2015" at bounding box center [145, 174] width 68 height 14
click at [150, 174] on input "2015" at bounding box center [147, 176] width 5 height 5
radio input "true"
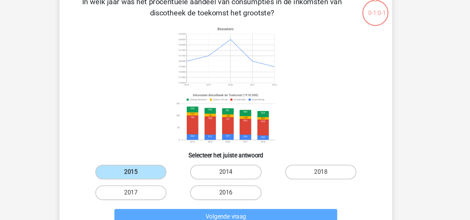
scroll to position [30, 0]
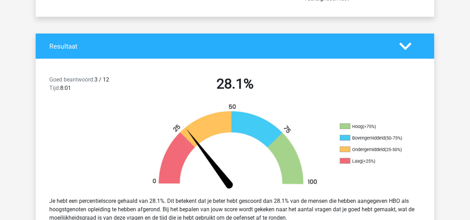
scroll to position [204, 0]
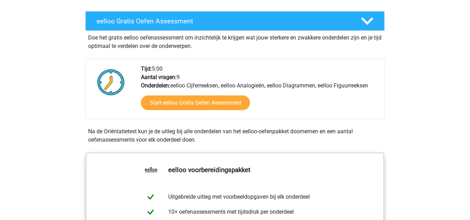
scroll to position [126, 0]
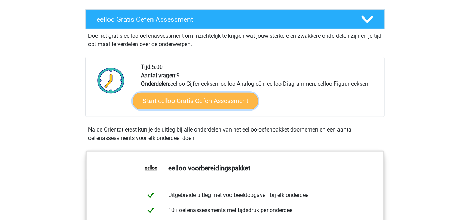
click at [219, 106] on link "Start eelloo Gratis Oefen Assessment" at bounding box center [196, 101] width 126 height 17
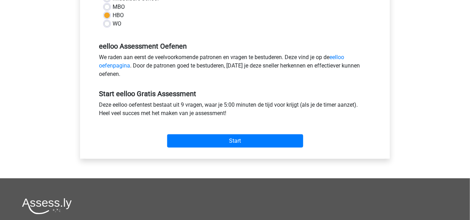
scroll to position [187, 0]
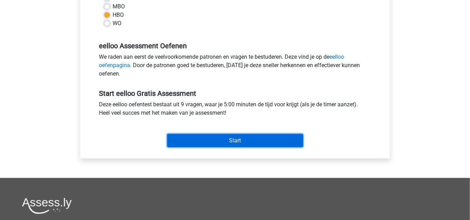
click at [211, 134] on input "Start" at bounding box center [235, 140] width 136 height 13
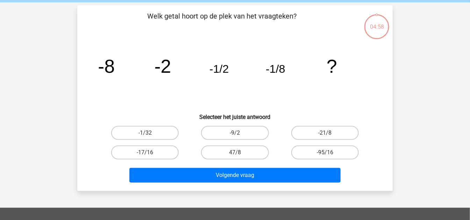
scroll to position [26, 0]
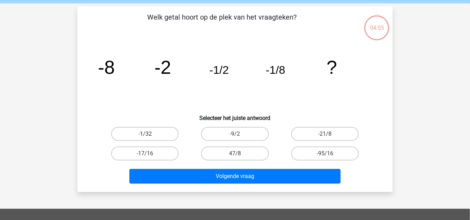
click at [163, 133] on label "-1/32" at bounding box center [145, 134] width 68 height 14
click at [150, 134] on input "-1/32" at bounding box center [147, 136] width 5 height 5
radio input "true"
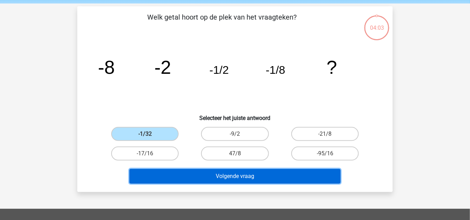
click at [215, 178] on button "Volgende vraag" at bounding box center [235, 176] width 212 height 15
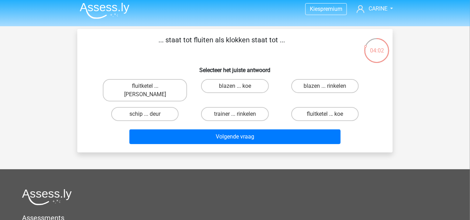
scroll to position [1, 0]
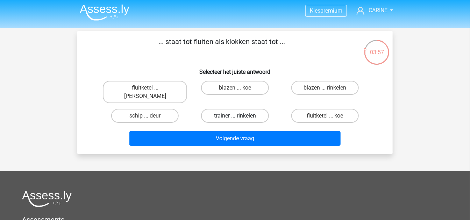
click at [227, 109] on label "trainer ... rinkelen" at bounding box center [235, 116] width 68 height 14
click at [235, 116] on input "trainer ... rinkelen" at bounding box center [237, 118] width 5 height 5
radio input "true"
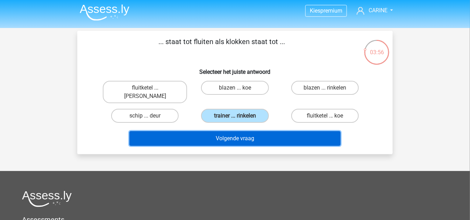
click at [233, 131] on button "Volgende vraag" at bounding box center [235, 138] width 212 height 15
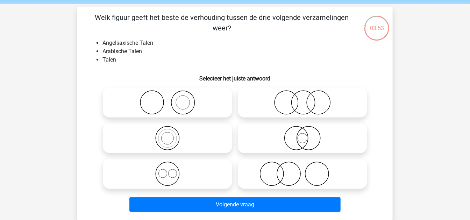
scroll to position [25, 0]
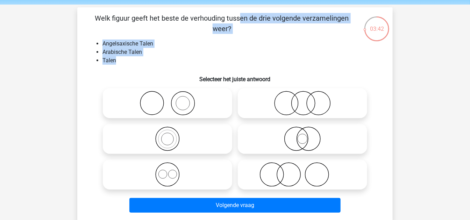
drag, startPoint x: 117, startPoint y: 61, endPoint x: 100, endPoint y: 9, distance: 55.0
click at [100, 9] on div "Welk figuur geeft het beste de verhouding tussen de drie volgende verzamelingen…" at bounding box center [235, 114] width 316 height 214
copy div "elk figuur geeft het beste de verhouding tussen de drie volgende verzamelingen …"
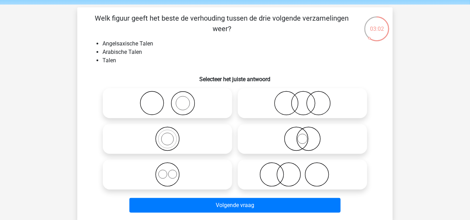
click at [303, 100] on icon at bounding box center [303, 103] width 124 height 24
click at [303, 100] on input "radio" at bounding box center [305, 97] width 5 height 5
radio input "true"
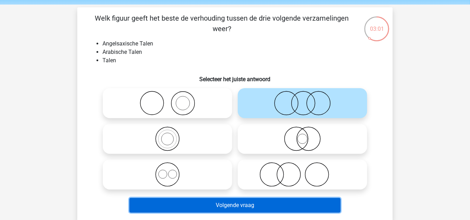
click at [241, 207] on button "Volgende vraag" at bounding box center [235, 205] width 212 height 15
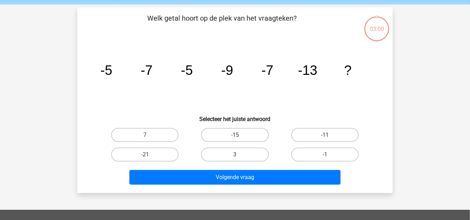
scroll to position [32, 0]
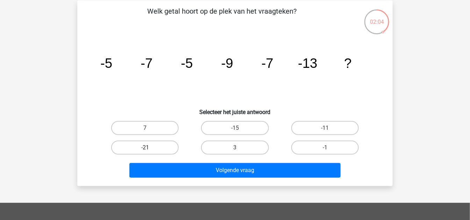
click at [160, 146] on label "-21" at bounding box center [145, 148] width 68 height 14
click at [150, 148] on input "-21" at bounding box center [147, 150] width 5 height 5
radio input "true"
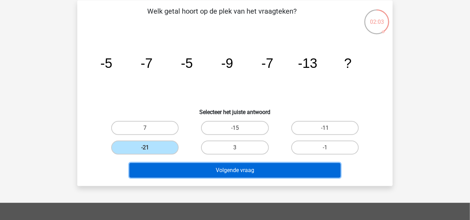
click at [203, 171] on button "Volgende vraag" at bounding box center [235, 170] width 212 height 15
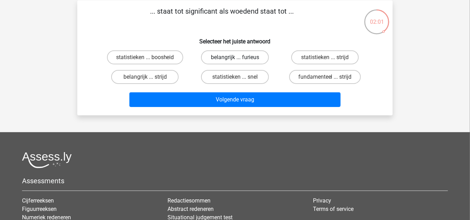
click at [227, 60] on label "belangrijk ... furieus" at bounding box center [235, 57] width 68 height 14
click at [235, 60] on input "belangrijk ... furieus" at bounding box center [237, 59] width 5 height 5
radio input "true"
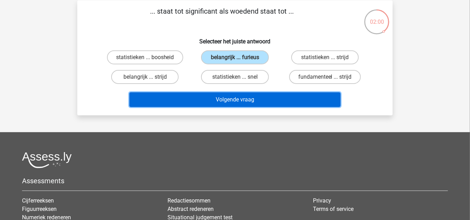
click at [225, 94] on button "Volgende vraag" at bounding box center [235, 99] width 212 height 15
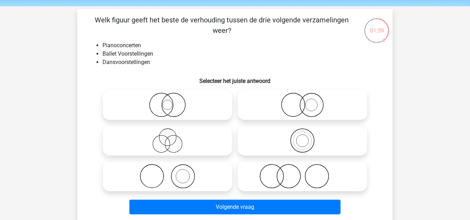
scroll to position [20, 0]
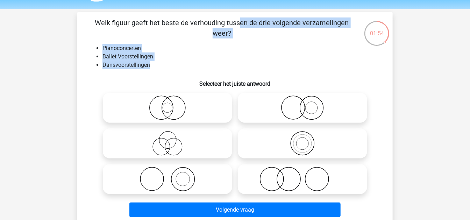
drag, startPoint x: 155, startPoint y: 65, endPoint x: 93, endPoint y: 22, distance: 76.2
click at [93, 22] on div "Welk figuur geeft het beste de verhouding tussen de drie volgende verzamelingen…" at bounding box center [235, 118] width 310 height 203
copy div "Welk figuur geeft het beste de verhouding tussen de drie volgende verzamelingen…"
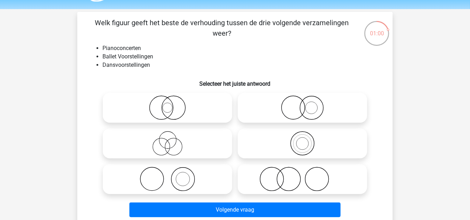
click at [278, 186] on icon at bounding box center [303, 179] width 124 height 24
click at [303, 176] on input "radio" at bounding box center [305, 173] width 5 height 5
radio input "true"
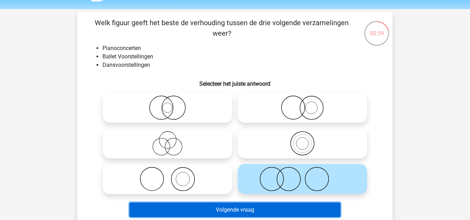
click at [257, 208] on button "Volgende vraag" at bounding box center [235, 210] width 212 height 15
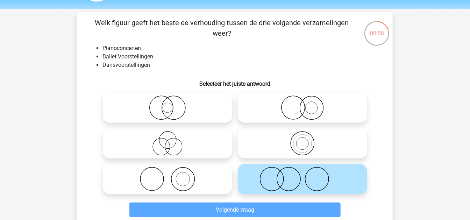
scroll to position [32, 0]
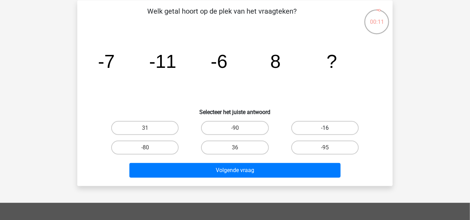
click at [347, 131] on label "-16" at bounding box center [325, 128] width 68 height 14
click at [330, 131] on input "-16" at bounding box center [327, 130] width 5 height 5
radio input "true"
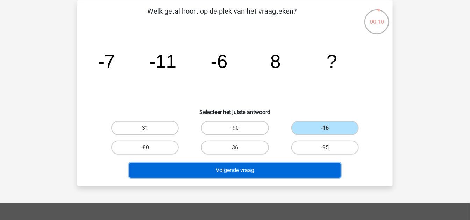
click at [302, 165] on button "Volgende vraag" at bounding box center [235, 170] width 212 height 15
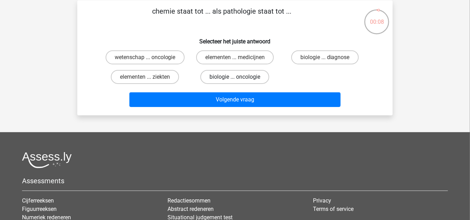
click at [232, 81] on label "biologie ... oncologie" at bounding box center [234, 77] width 69 height 14
click at [235, 81] on input "biologie ... oncologie" at bounding box center [237, 79] width 5 height 5
radio input "true"
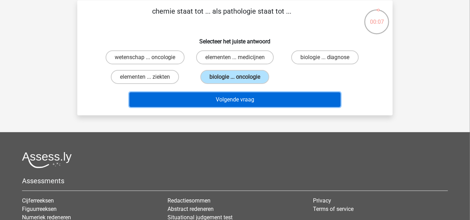
click at [230, 92] on button "Volgende vraag" at bounding box center [235, 99] width 212 height 15
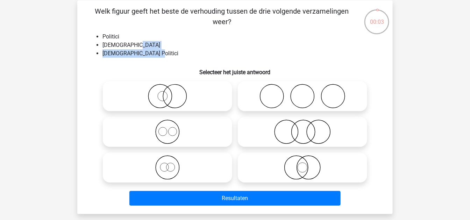
drag, startPoint x: 161, startPoint y: 54, endPoint x: 152, endPoint y: 41, distance: 15.3
click at [152, 41] on ul "Politici Nederlanders Nederlandse Politici" at bounding box center [235, 45] width 293 height 25
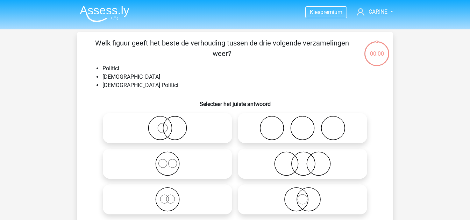
scroll to position [32, 0]
